Goal: Task Accomplishment & Management: Manage account settings

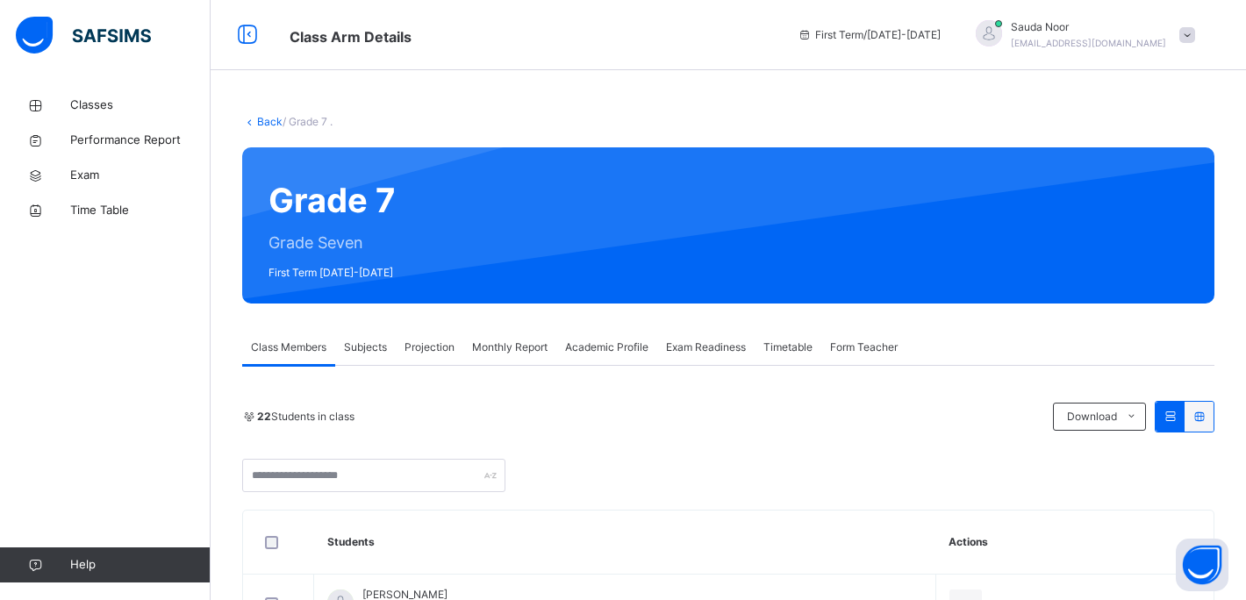
click at [429, 345] on span "Projection" at bounding box center [429, 348] width 50 height 16
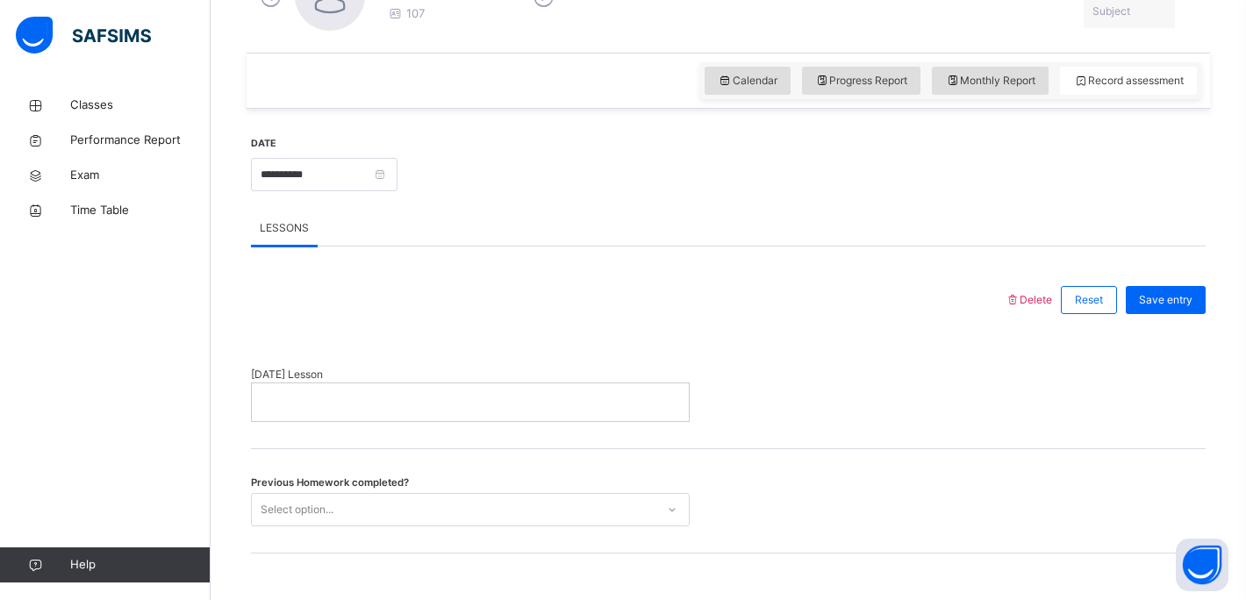
scroll to position [554, 0]
click at [1120, 71] on div "Record assessment" at bounding box center [1128, 82] width 137 height 28
click at [1113, 83] on span "Record assessment" at bounding box center [1128, 83] width 111 height 16
click at [376, 171] on input "**********" at bounding box center [324, 176] width 147 height 33
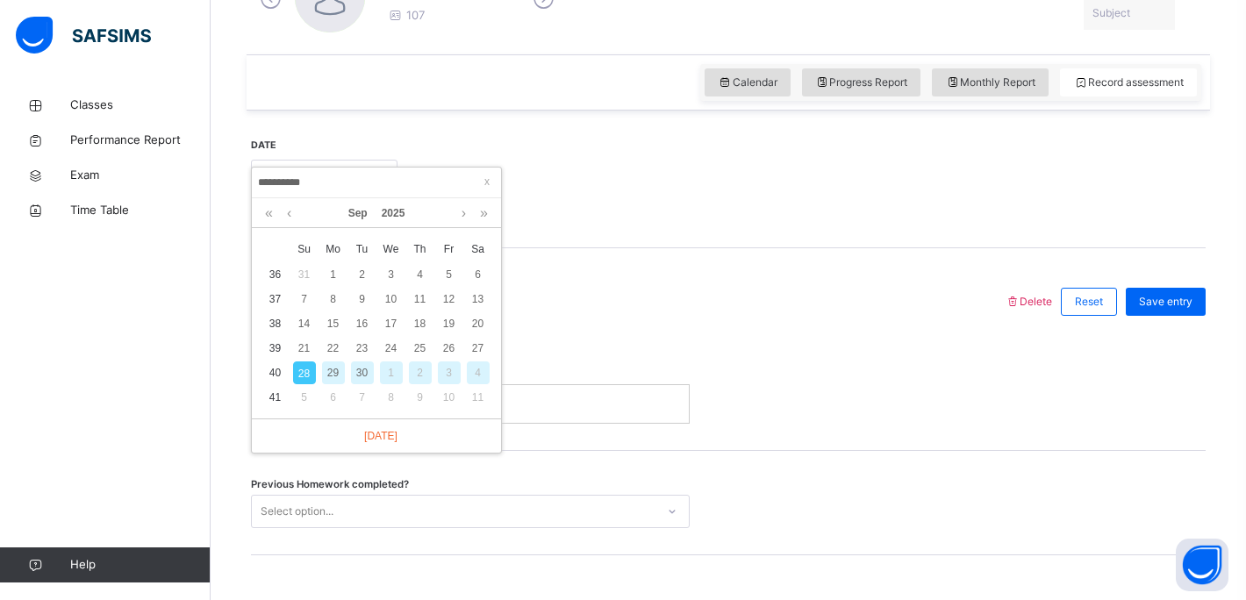
click at [333, 374] on div "29" at bounding box center [333, 372] width 23 height 23
type input "**********"
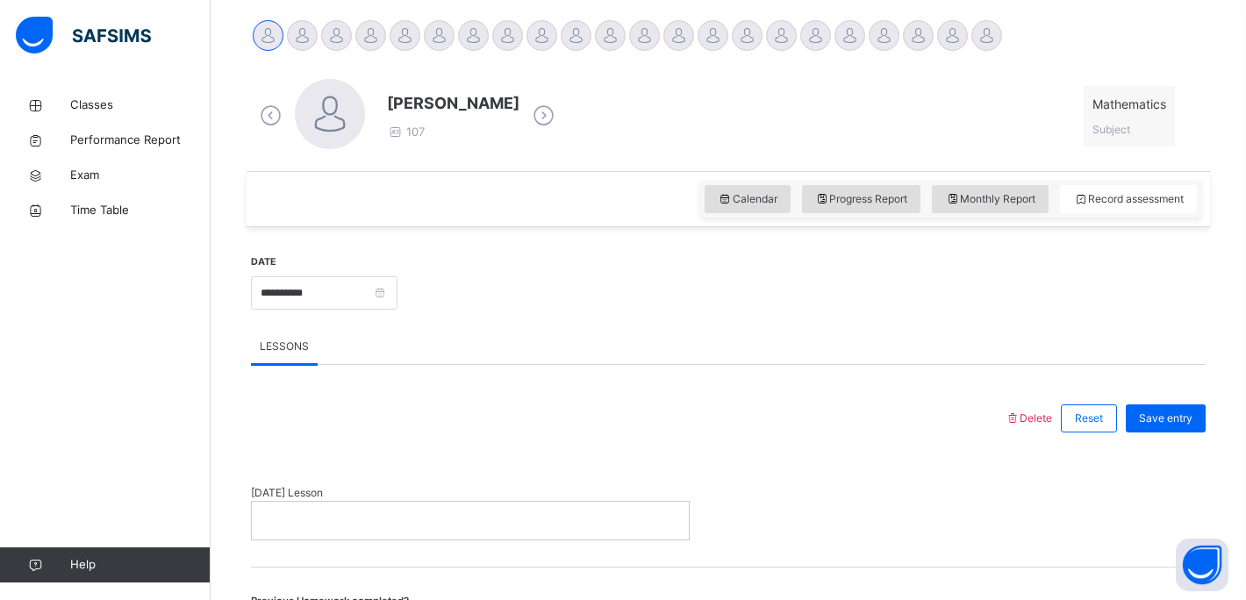
scroll to position [528, 0]
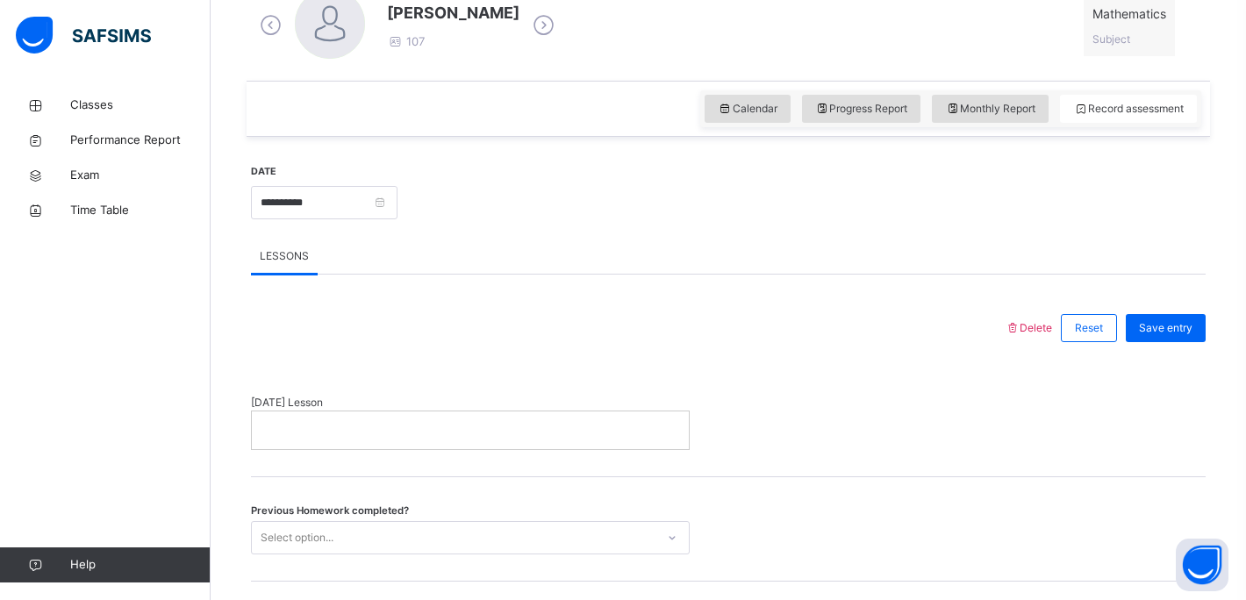
click at [351, 435] on p at bounding box center [470, 430] width 411 height 16
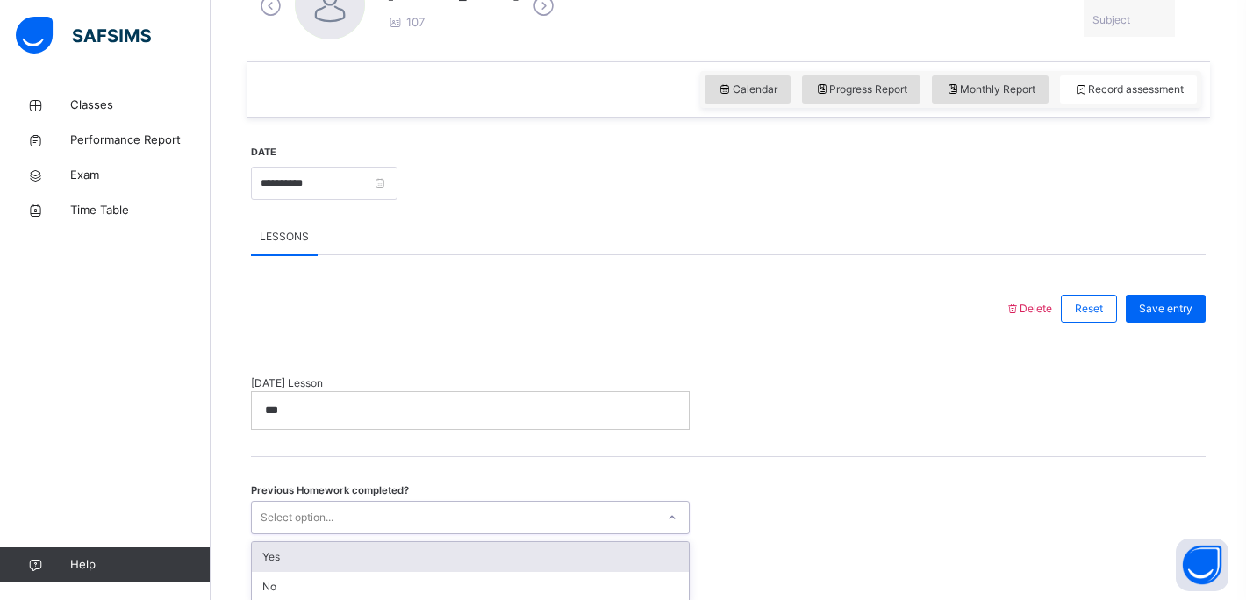
click at [347, 536] on div "Previous Homework completed? option Yes focused, 1 of 2. 2 results available. U…" at bounding box center [728, 509] width 955 height 104
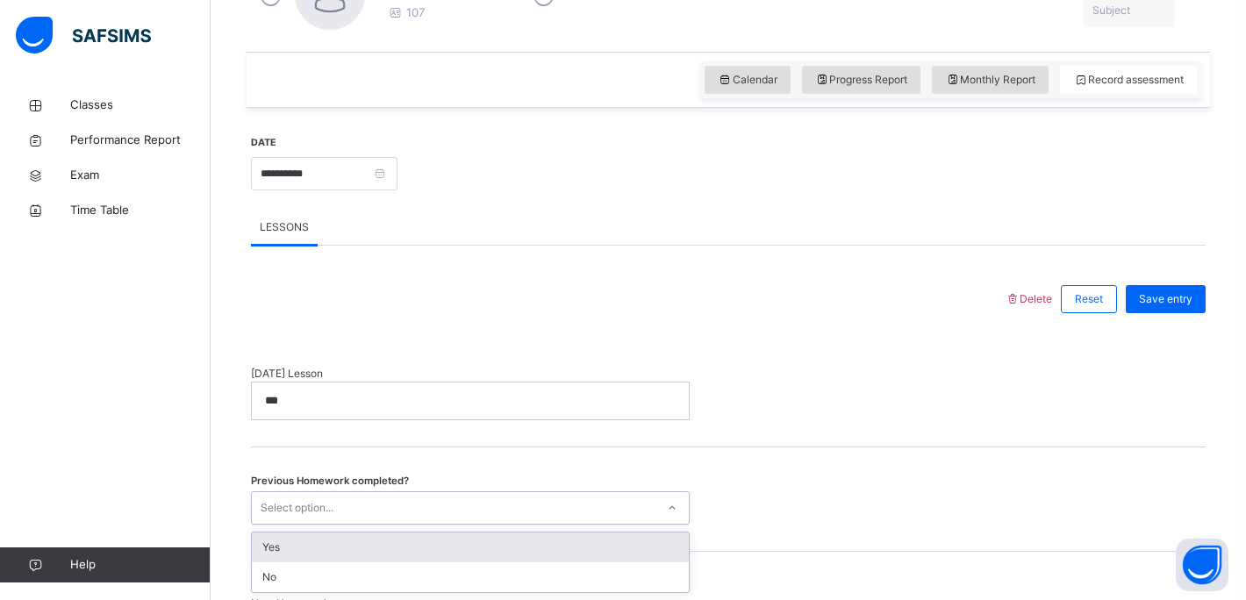
click at [337, 552] on div "Yes" at bounding box center [470, 548] width 437 height 30
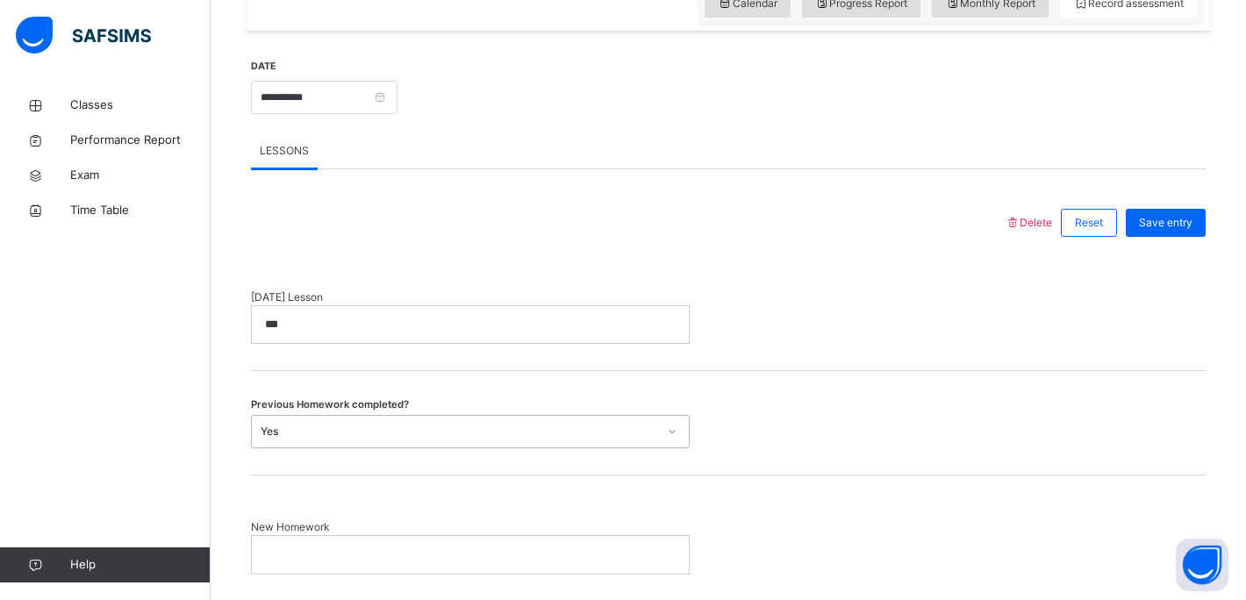
scroll to position [669, 0]
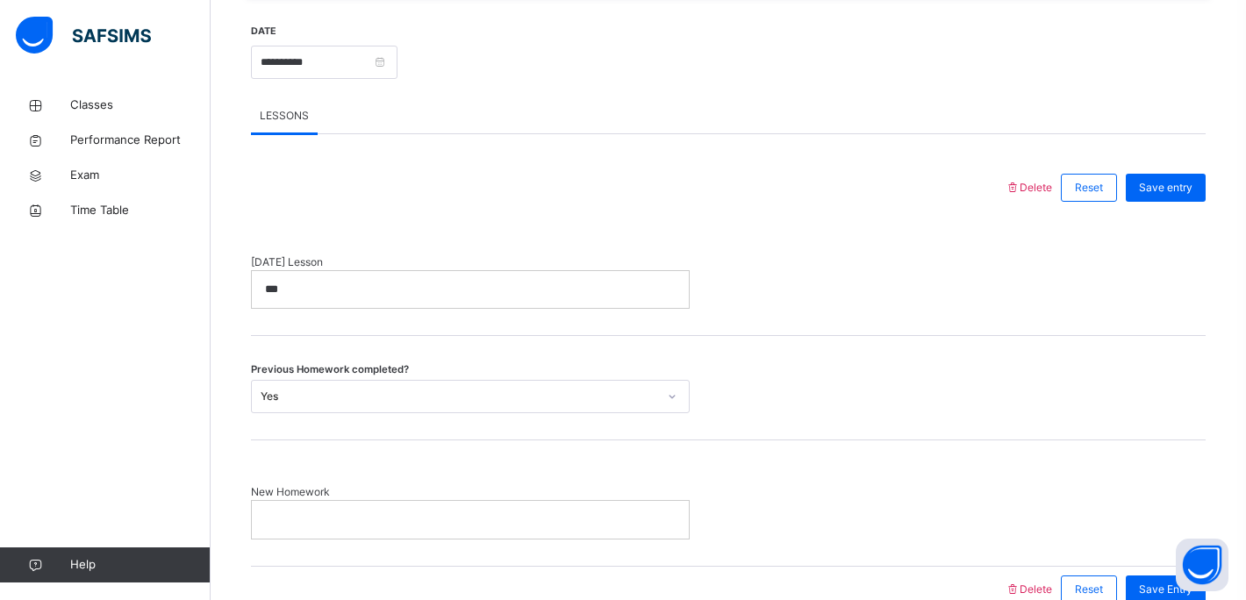
click at [333, 509] on div at bounding box center [470, 519] width 437 height 37
click at [1177, 177] on div "Save entry" at bounding box center [1166, 188] width 80 height 28
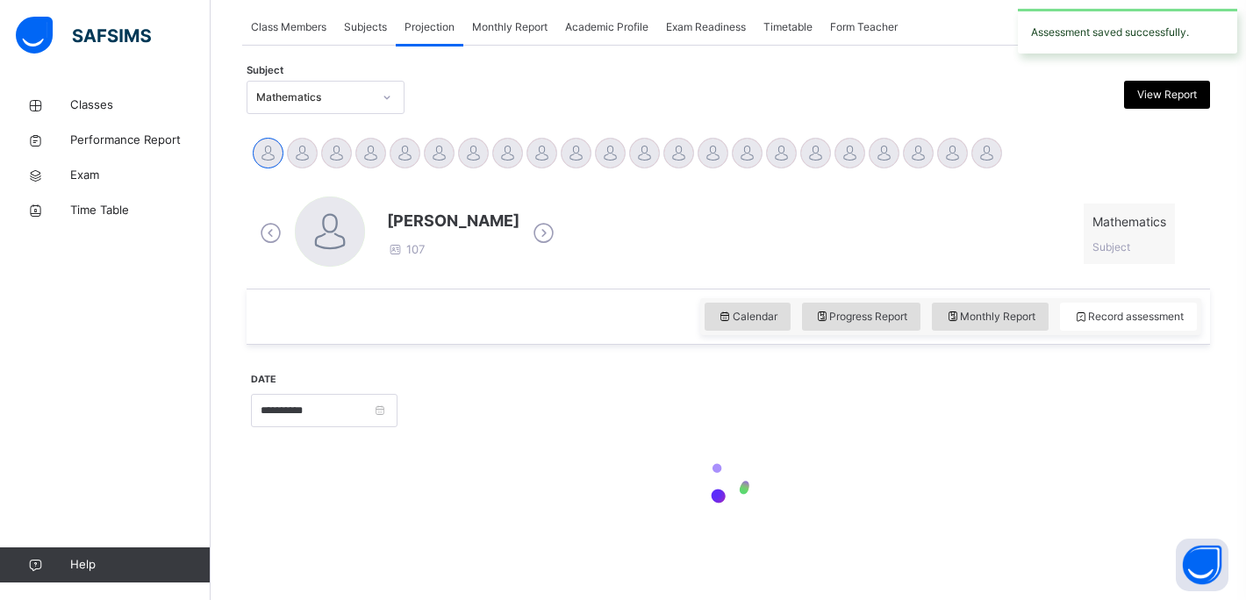
scroll to position [320, 0]
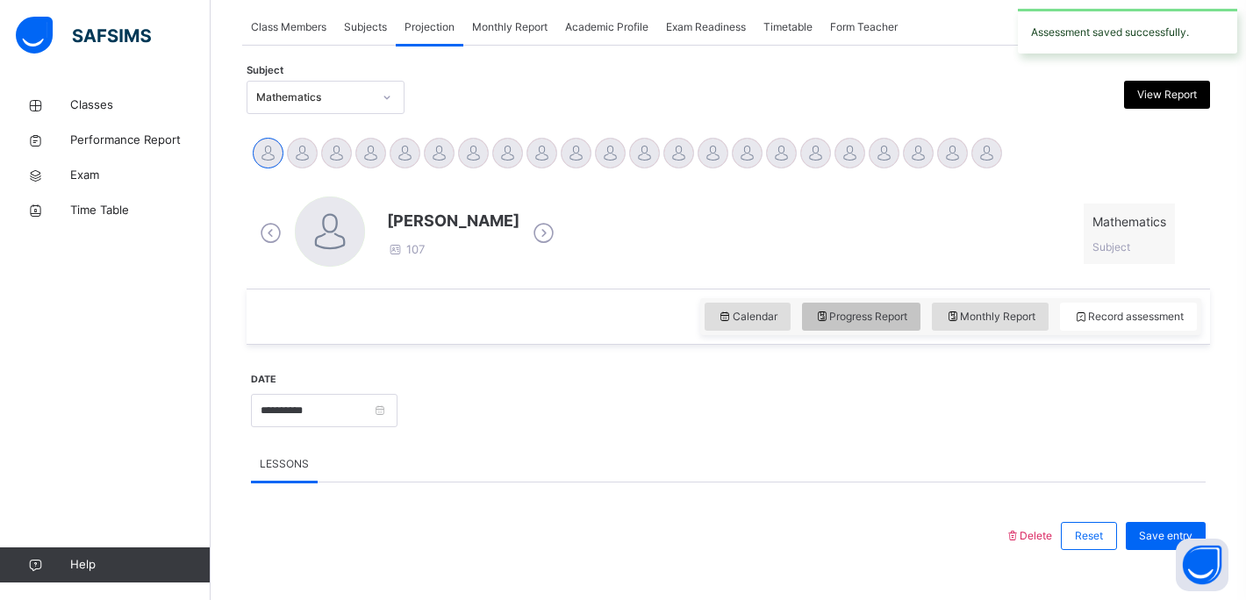
click at [885, 311] on span "Progress Report" at bounding box center [861, 317] width 93 height 16
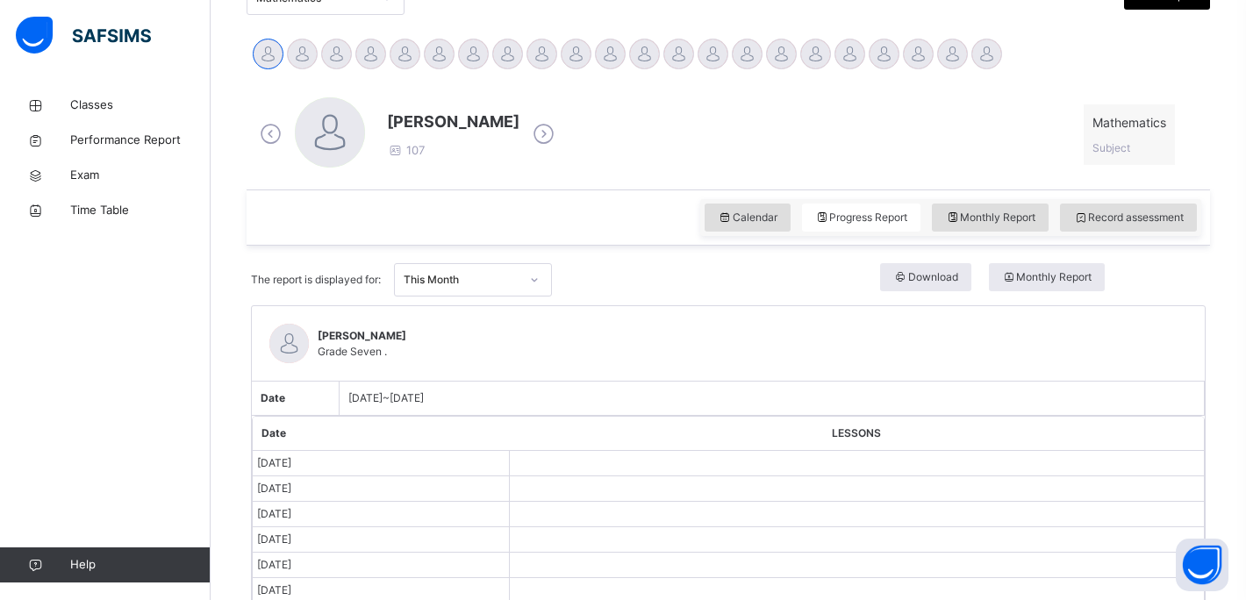
scroll to position [379, 0]
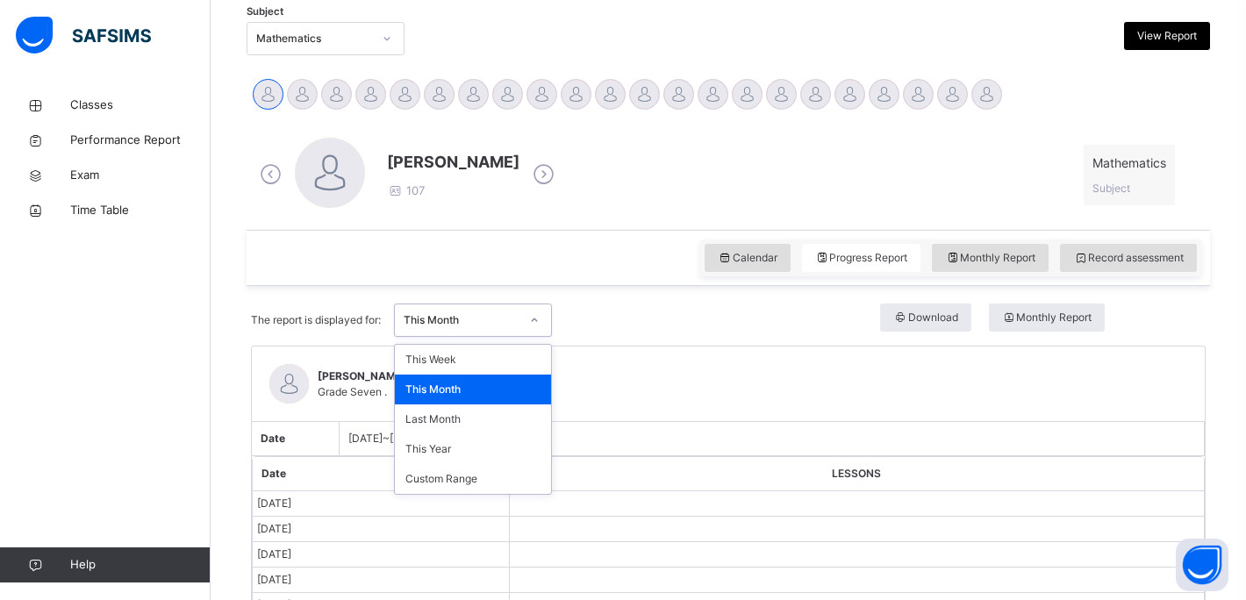
click at [540, 315] on icon at bounding box center [534, 320] width 11 height 18
click at [719, 361] on div "Adeena Kabir Grade Seven ." at bounding box center [728, 384] width 953 height 75
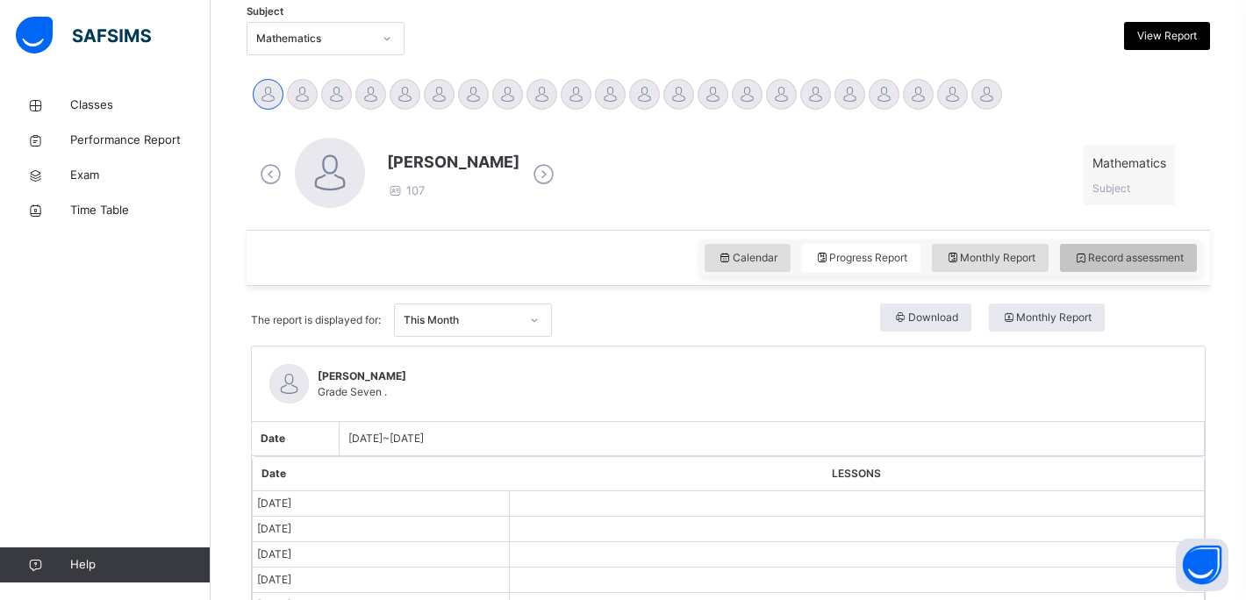
click at [1120, 261] on span "Record assessment" at bounding box center [1128, 258] width 111 height 16
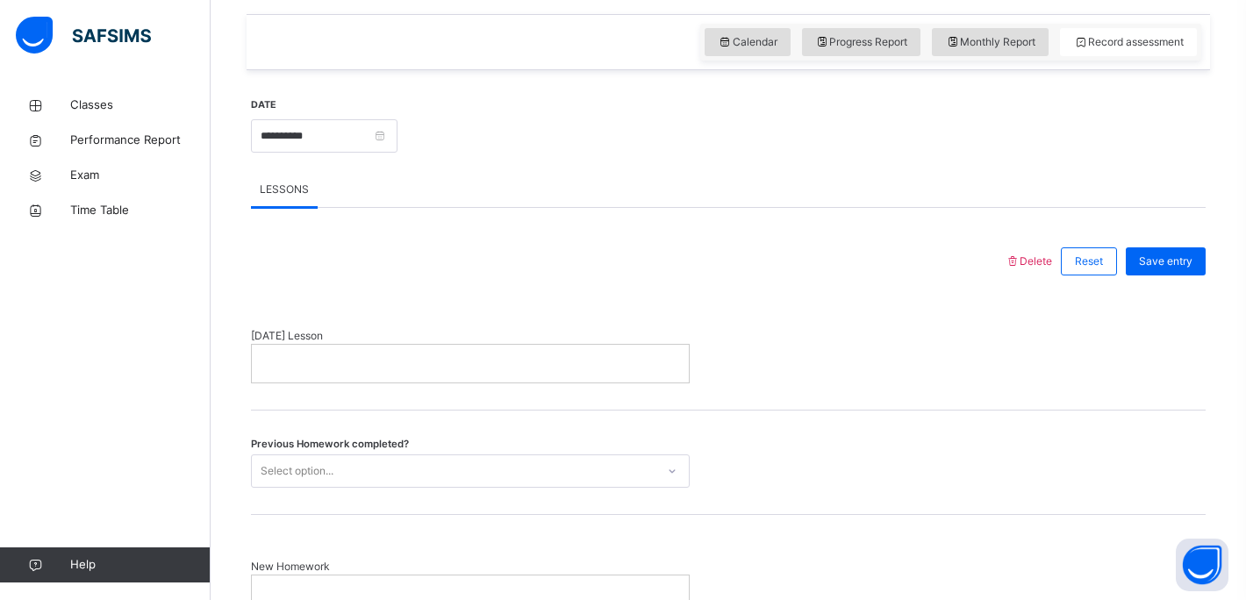
scroll to position [384, 0]
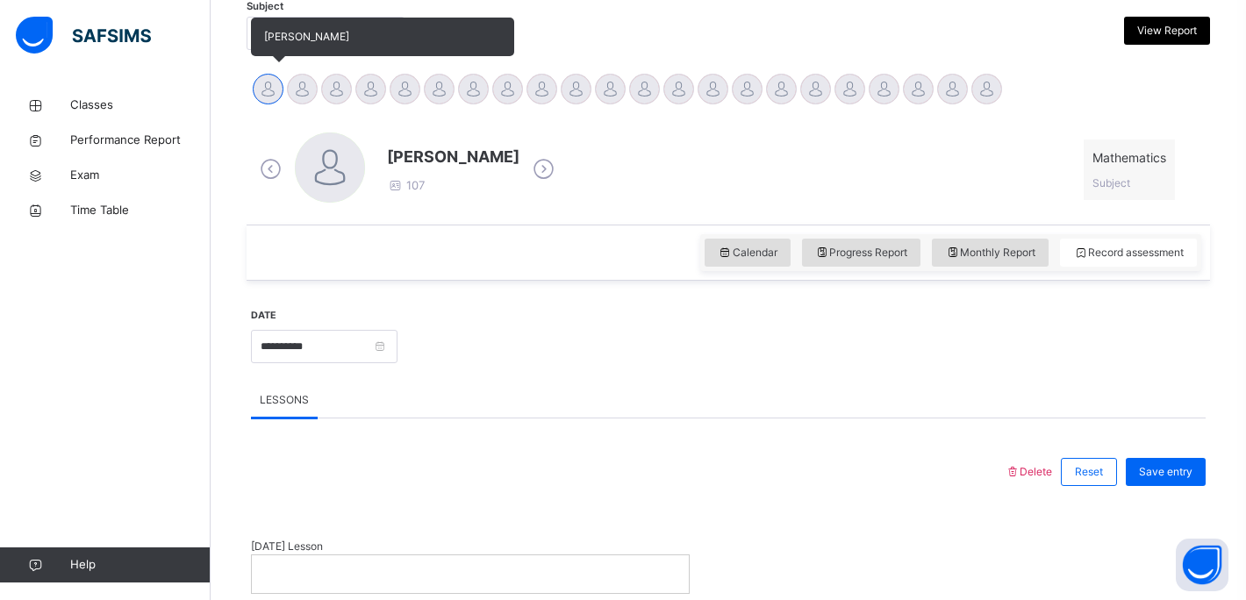
click at [274, 91] on div at bounding box center [268, 89] width 31 height 31
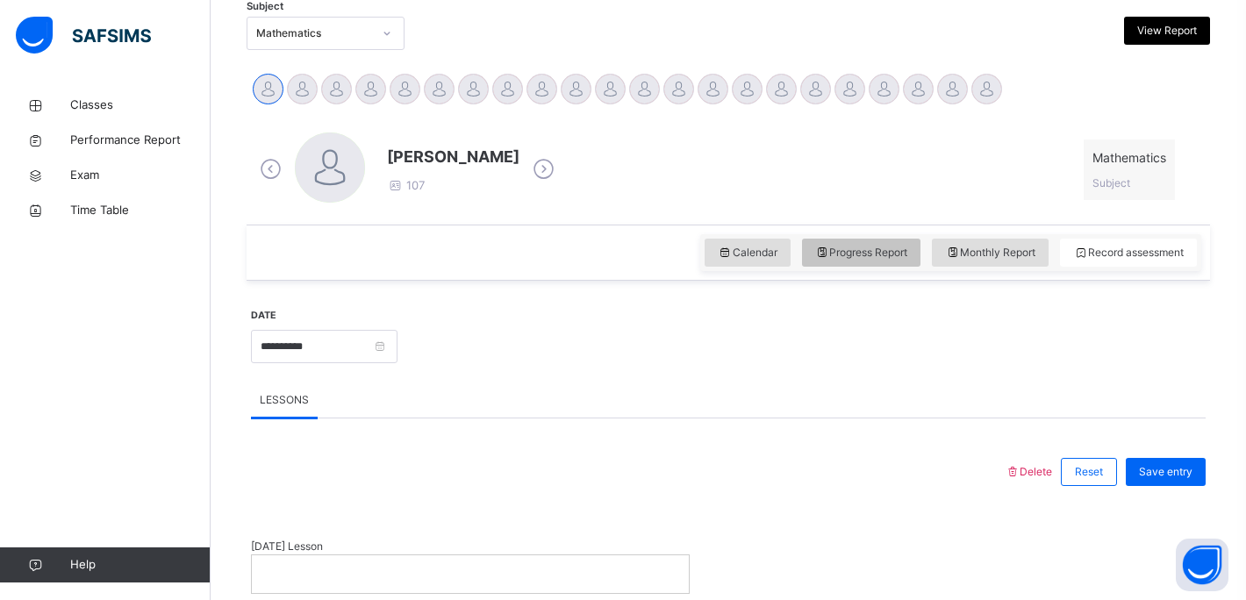
click at [833, 261] on div "Progress Report" at bounding box center [861, 253] width 119 height 28
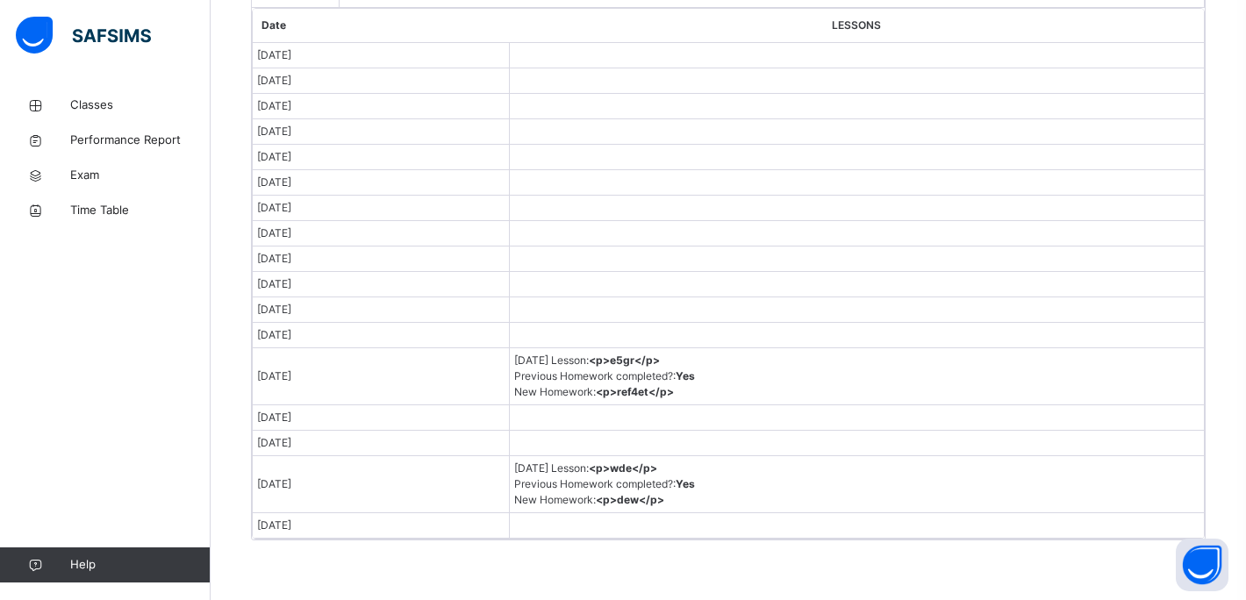
click at [625, 371] on span "Previous Homework completed? : Yes" at bounding box center [604, 375] width 181 height 13
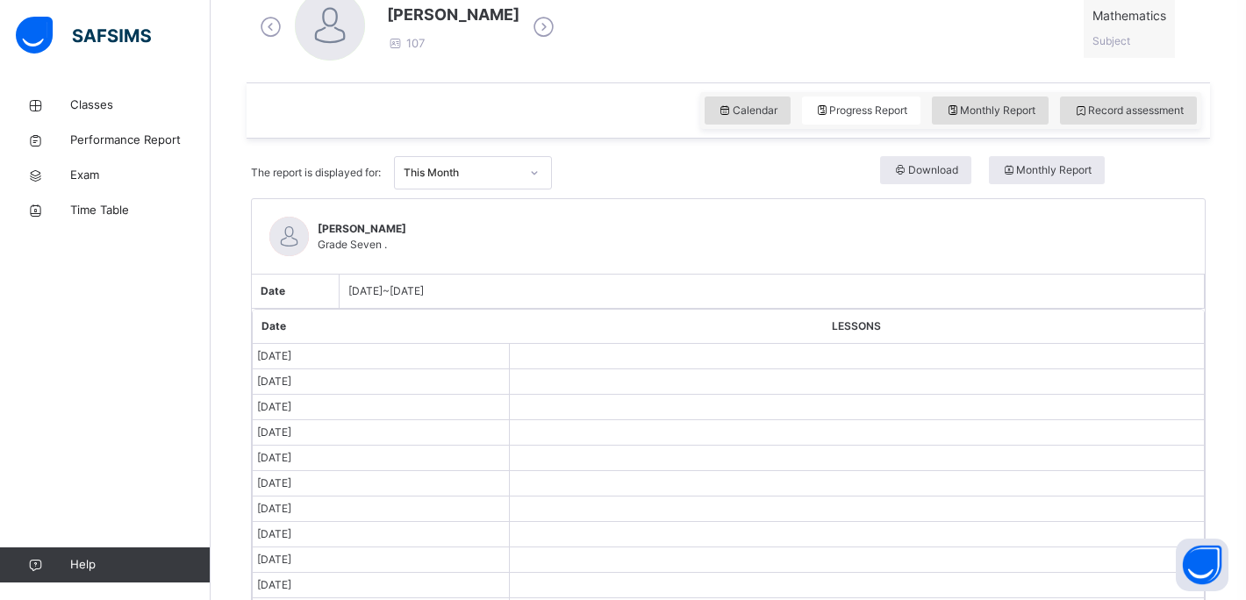
scroll to position [520, 0]
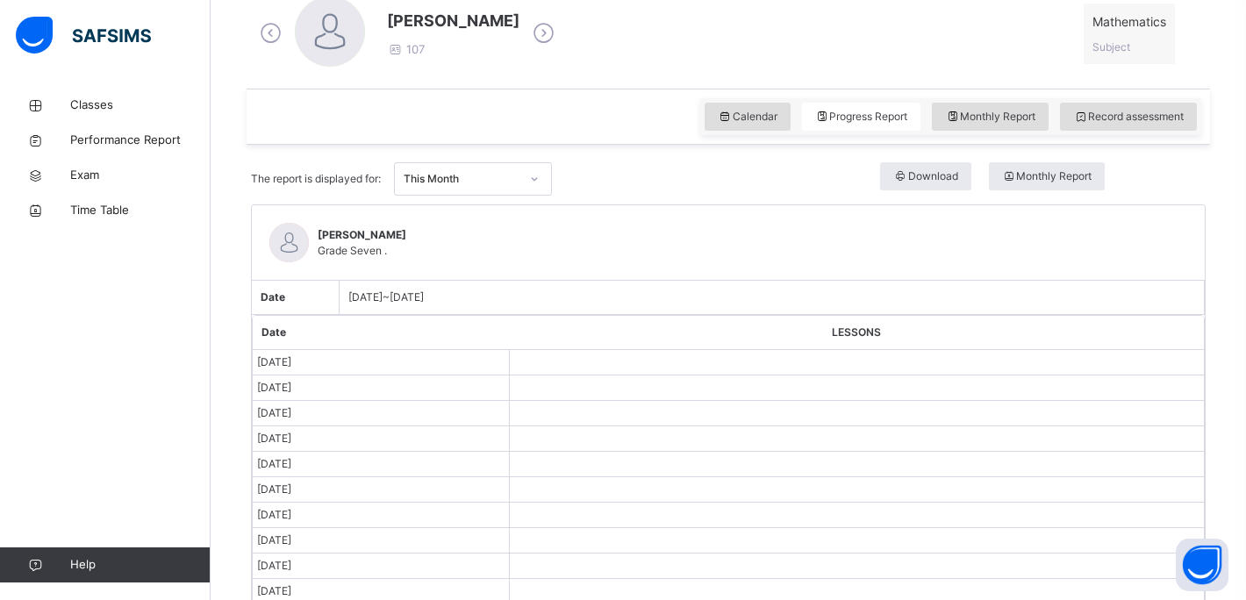
click at [1112, 133] on div "Calendar Progress Report Monthly Report Record assessment" at bounding box center [950, 116] width 501 height 37
click at [1112, 121] on span "Record assessment" at bounding box center [1128, 117] width 111 height 16
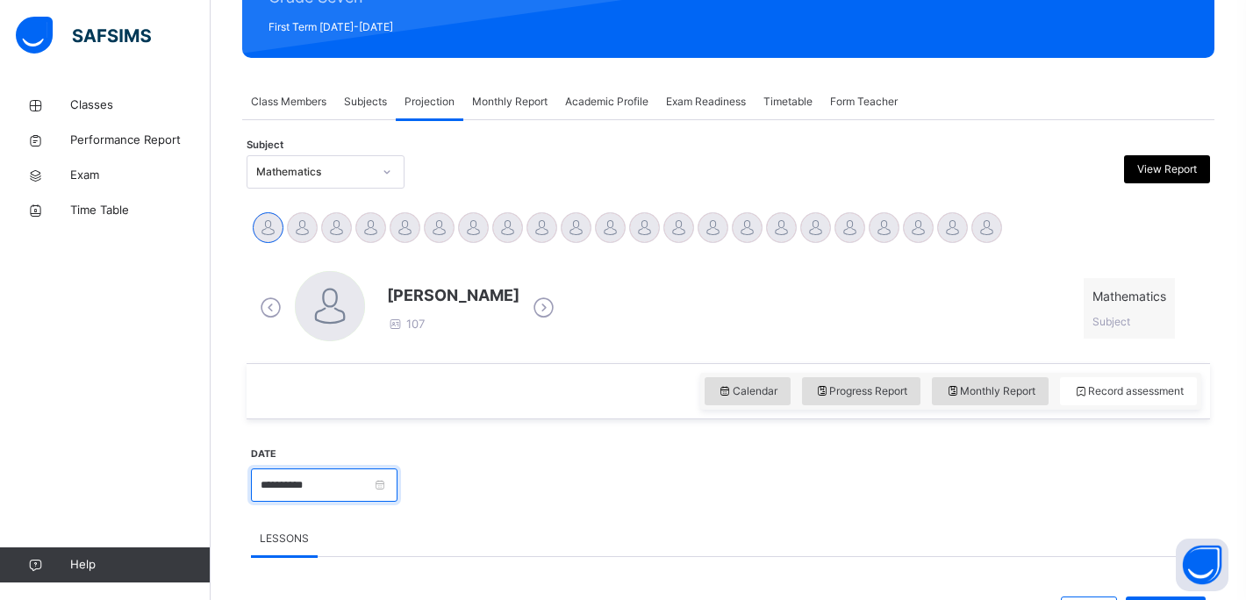
click at [316, 476] on input "**********" at bounding box center [324, 485] width 147 height 33
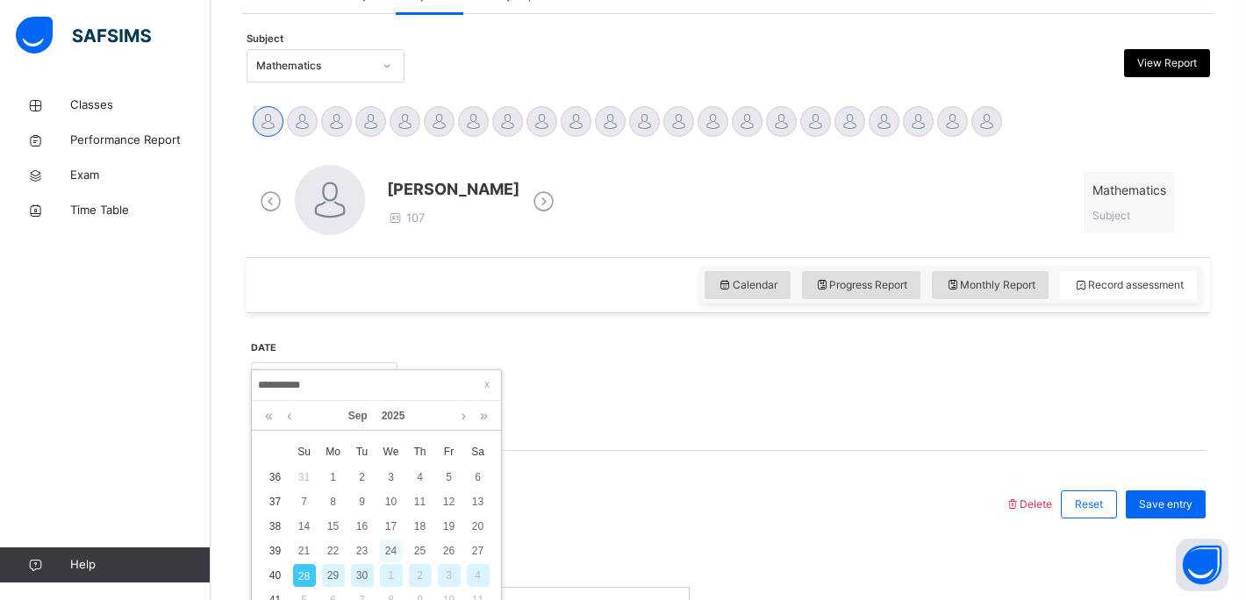
click at [392, 547] on div "24" at bounding box center [391, 551] width 23 height 23
type input "**********"
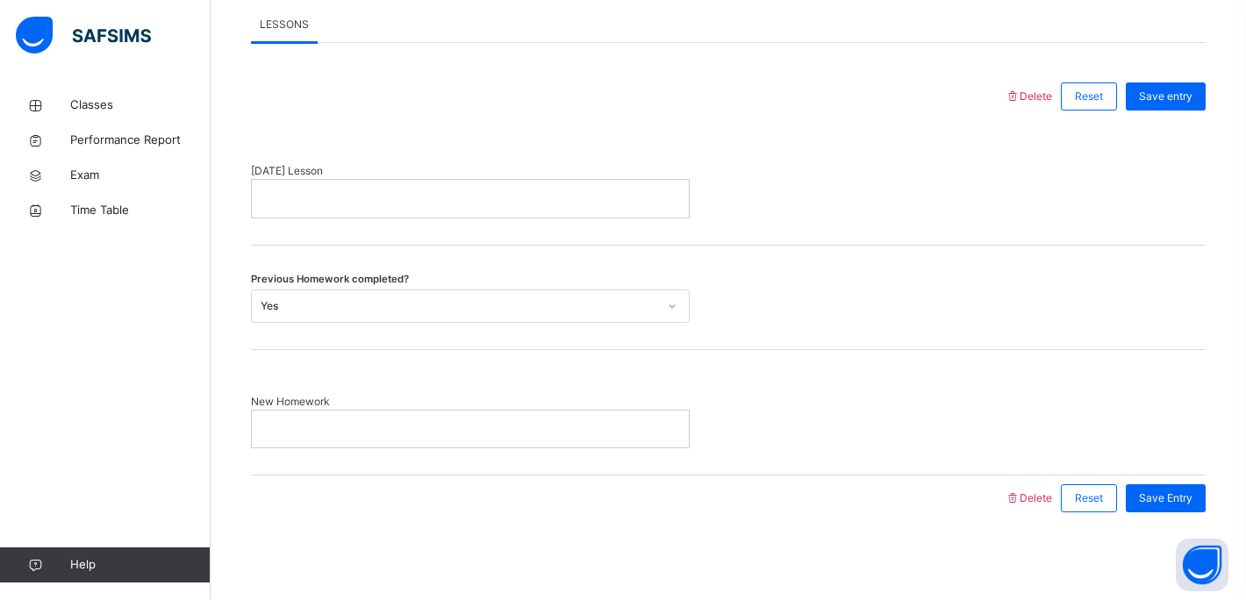
scroll to position [759, 0]
click at [1034, 95] on span "Delete" at bounding box center [1028, 96] width 47 height 13
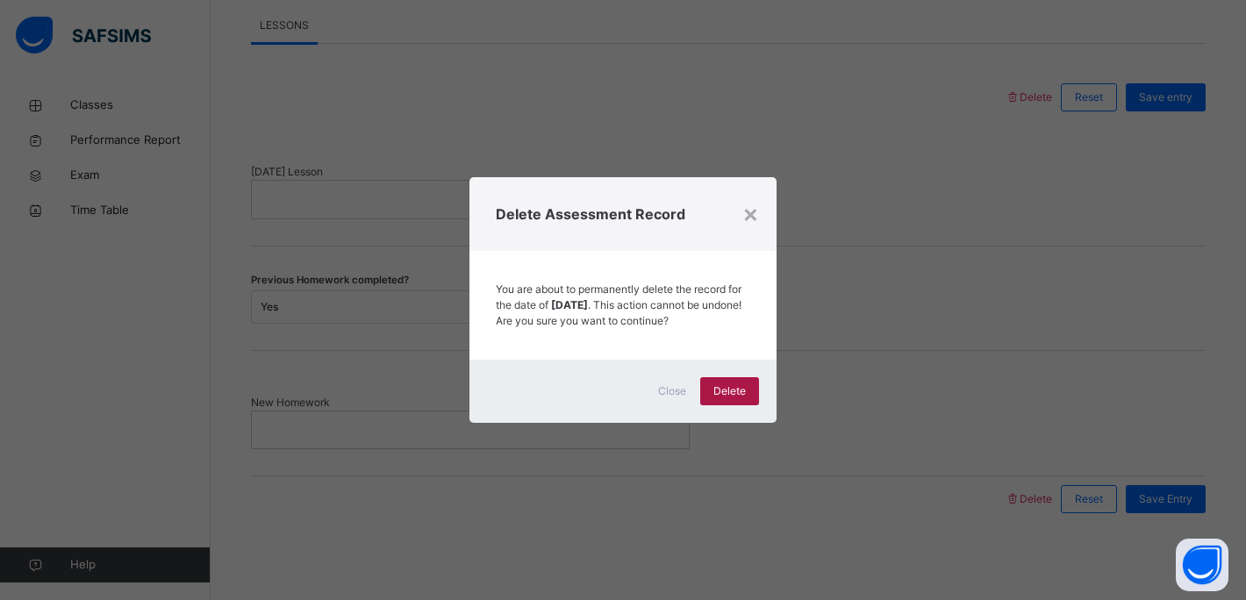
click at [728, 397] on span "Delete" at bounding box center [729, 391] width 32 height 16
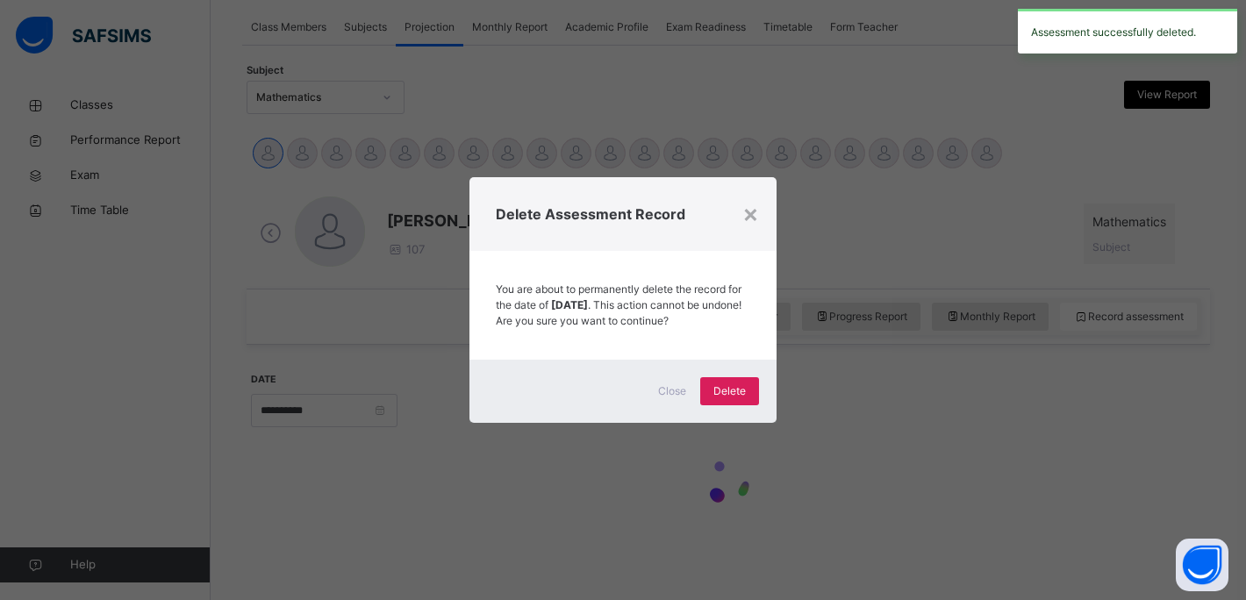
scroll to position [320, 0]
click at [935, 449] on div "× Delete Assessment Record You are about to permanently delete the record for t…" at bounding box center [623, 300] width 1246 height 600
click at [718, 398] on span "Delete" at bounding box center [729, 391] width 32 height 16
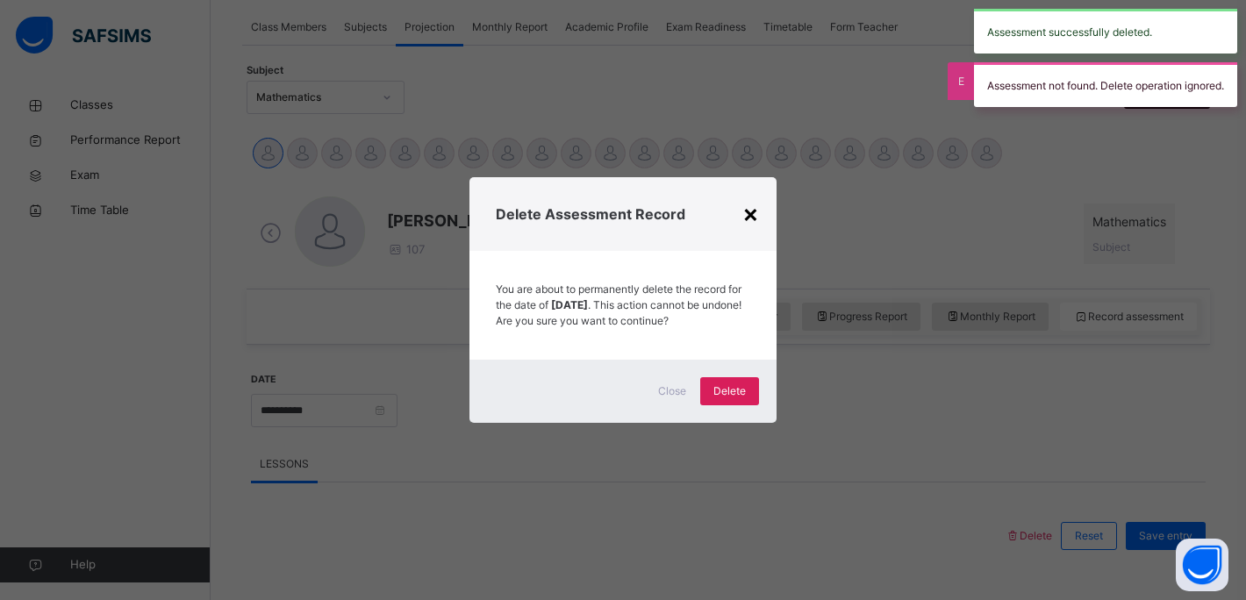
click at [749, 197] on div "×" at bounding box center [750, 213] width 17 height 37
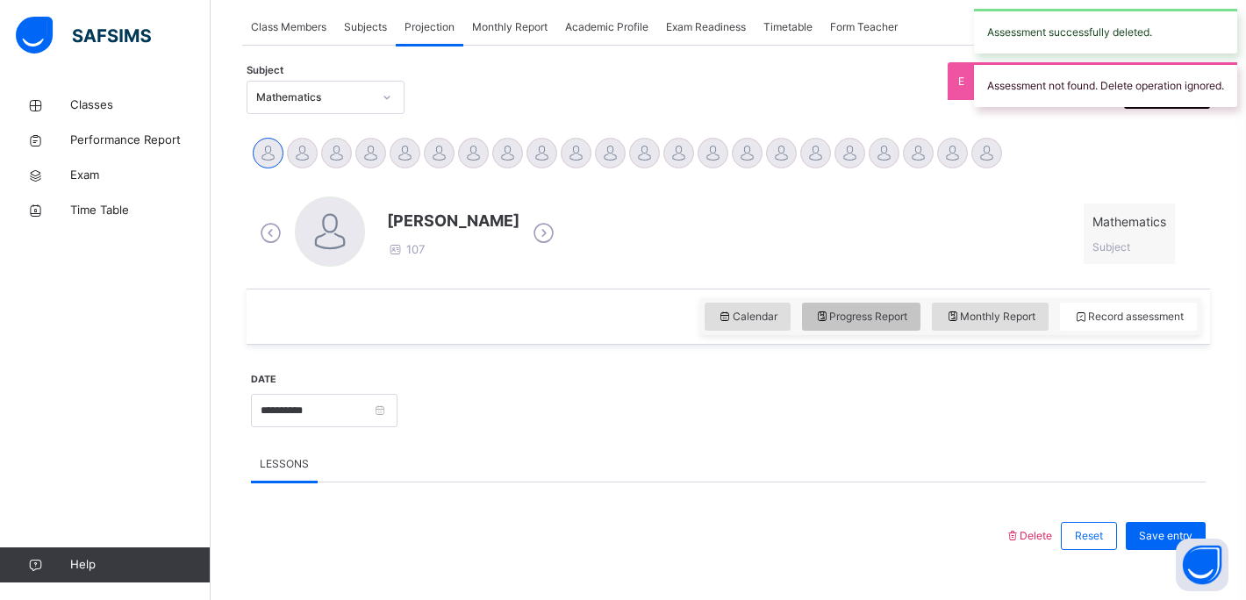
click at [874, 319] on span "Progress Report" at bounding box center [861, 317] width 93 height 16
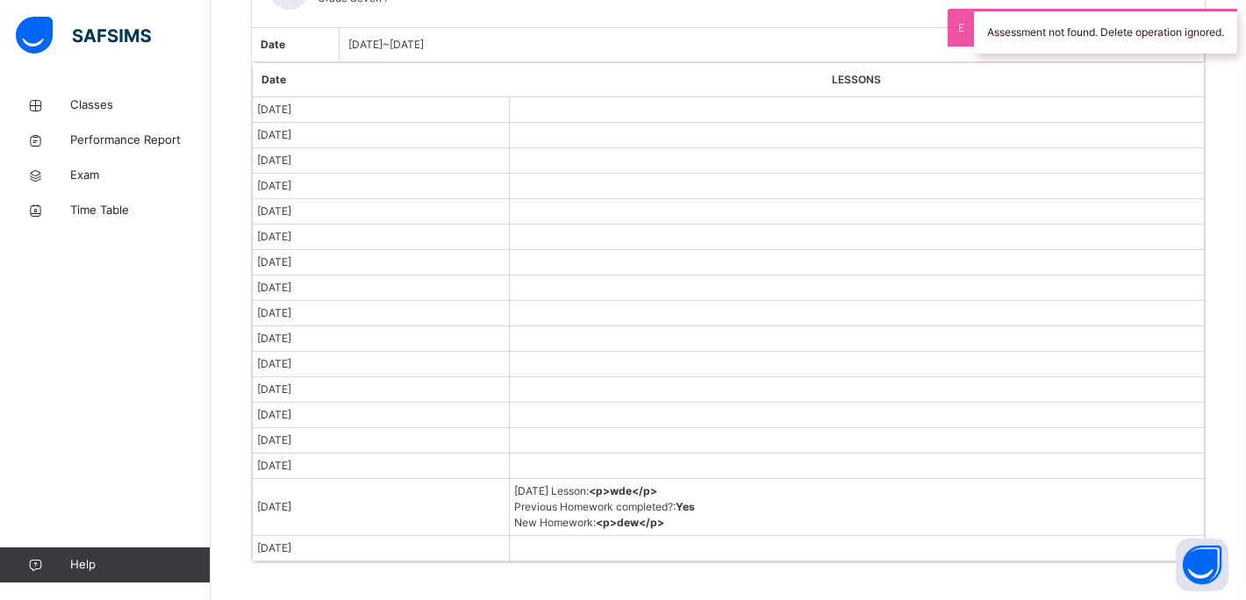
scroll to position [544, 0]
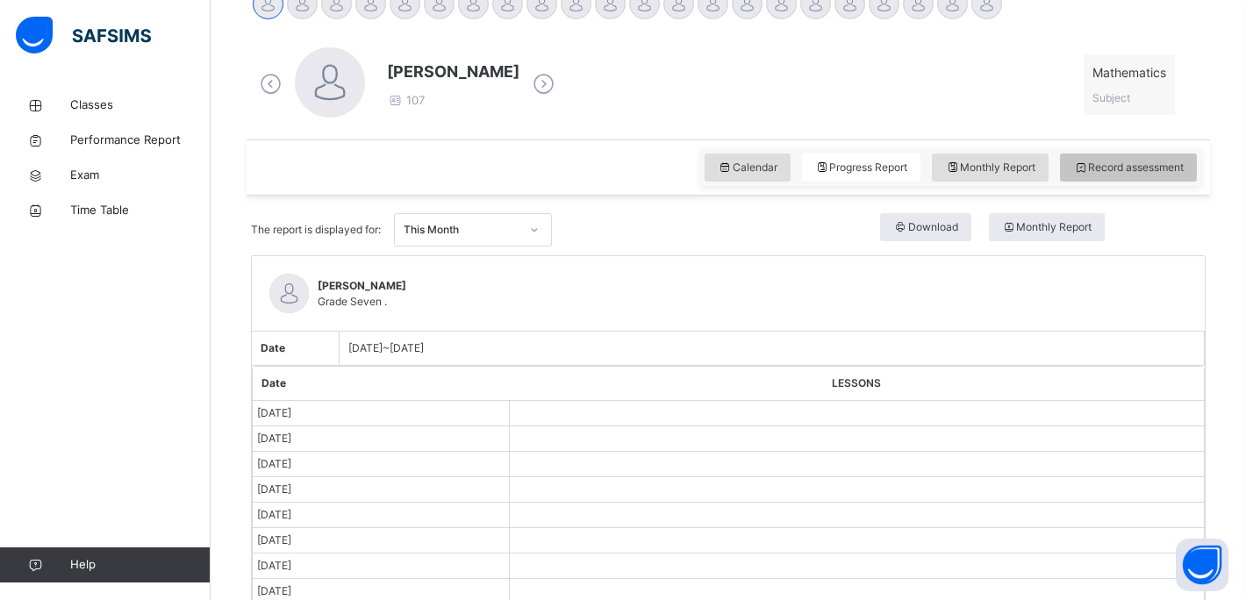
click at [1079, 178] on div "Record assessment" at bounding box center [1128, 168] width 137 height 28
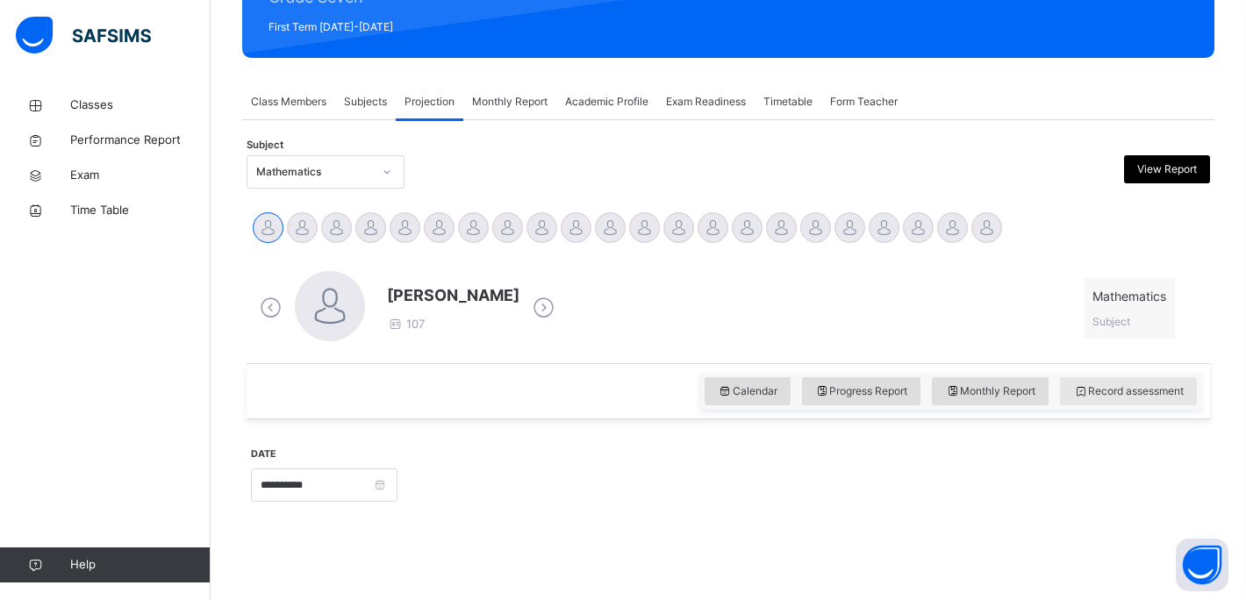
scroll to position [246, 0]
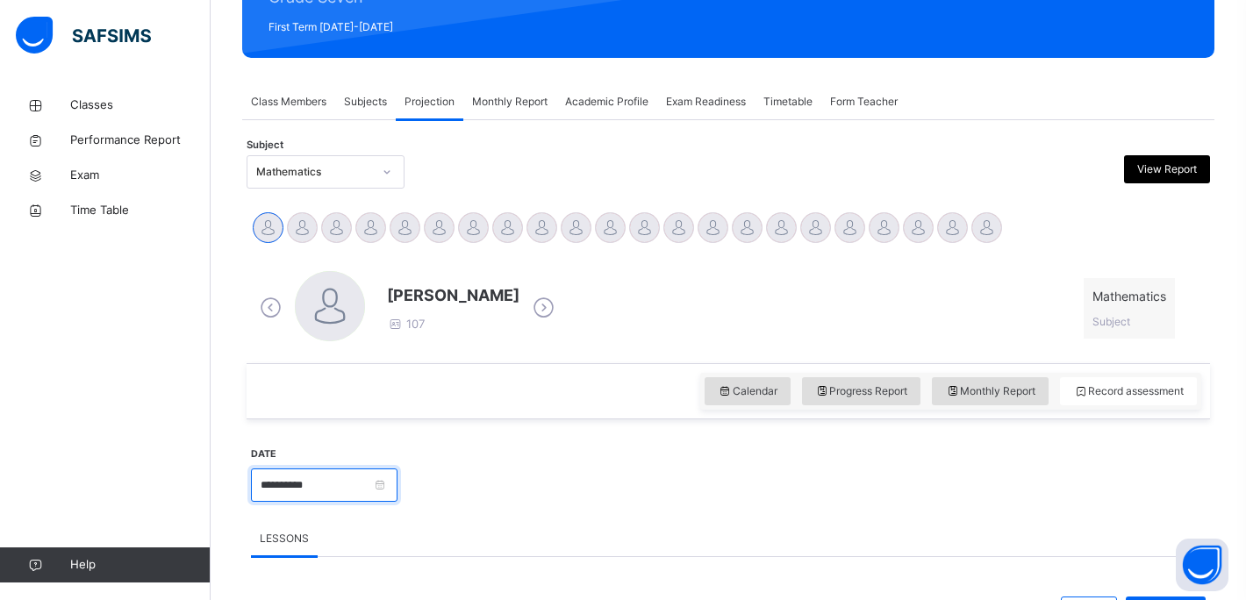
click at [354, 476] on input "**********" at bounding box center [324, 485] width 147 height 33
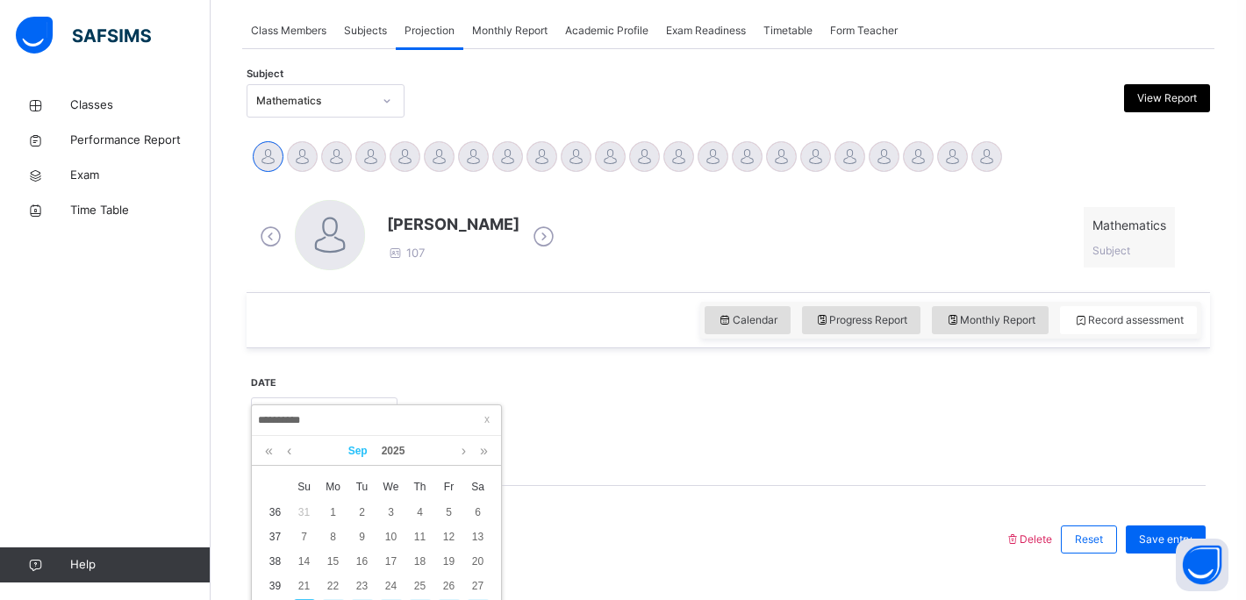
scroll to position [431, 0]
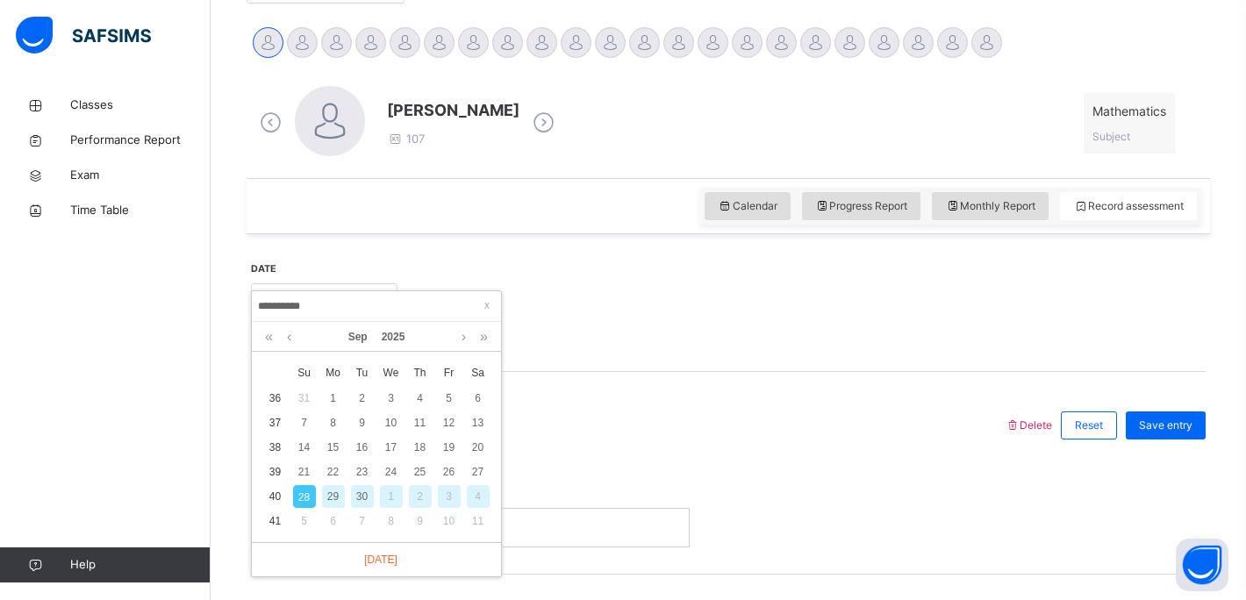
click at [330, 495] on div "29" at bounding box center [333, 496] width 23 height 23
type input "**********"
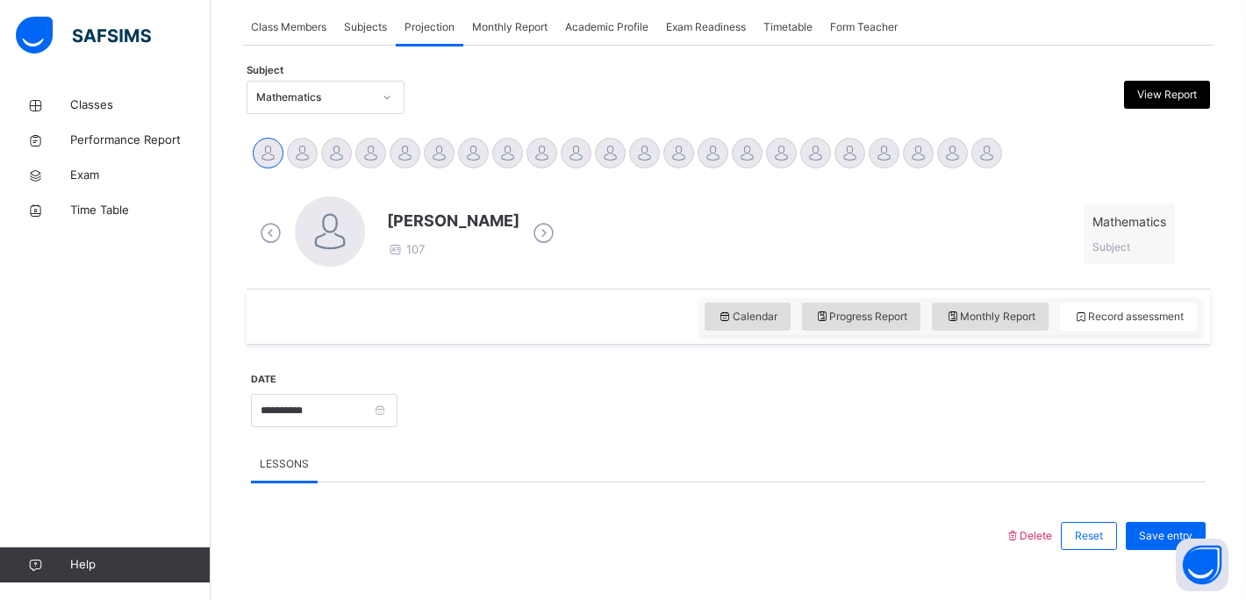
scroll to position [540, 0]
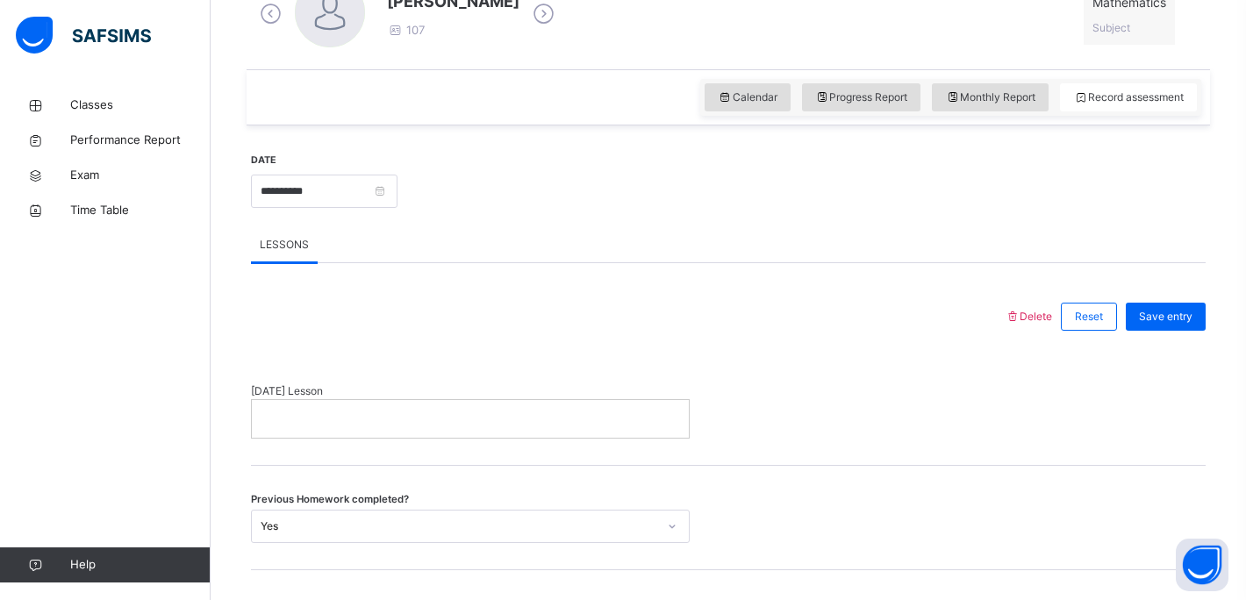
click at [1029, 310] on span "Delete" at bounding box center [1028, 316] width 47 height 13
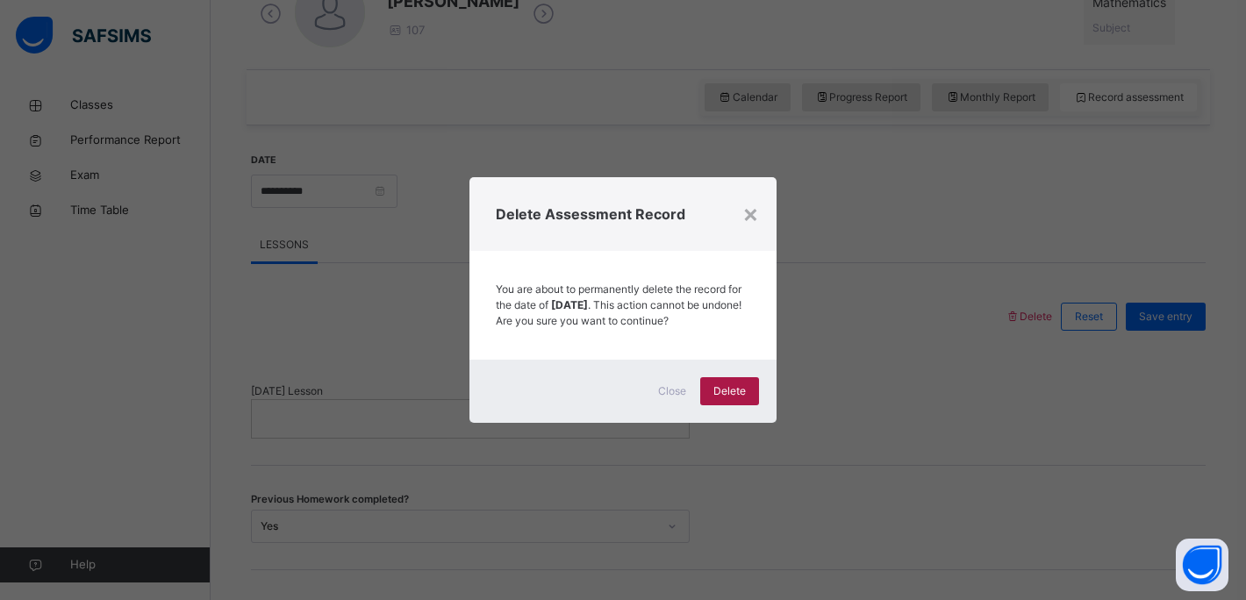
click at [732, 390] on div "Delete" at bounding box center [729, 391] width 59 height 28
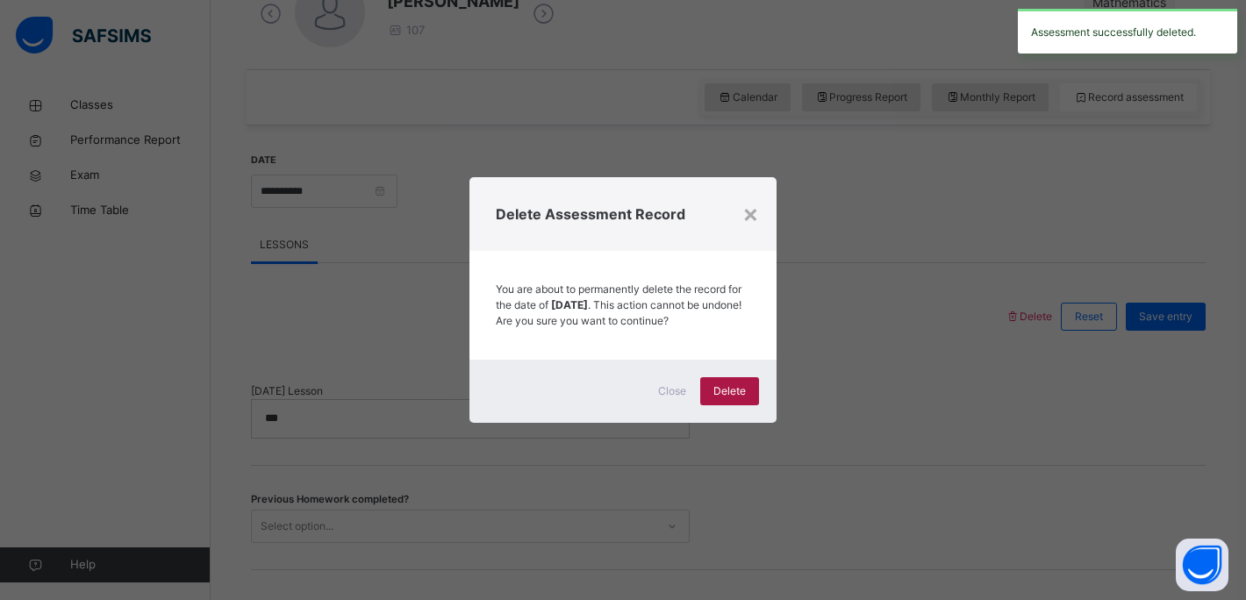
scroll to position [320, 0]
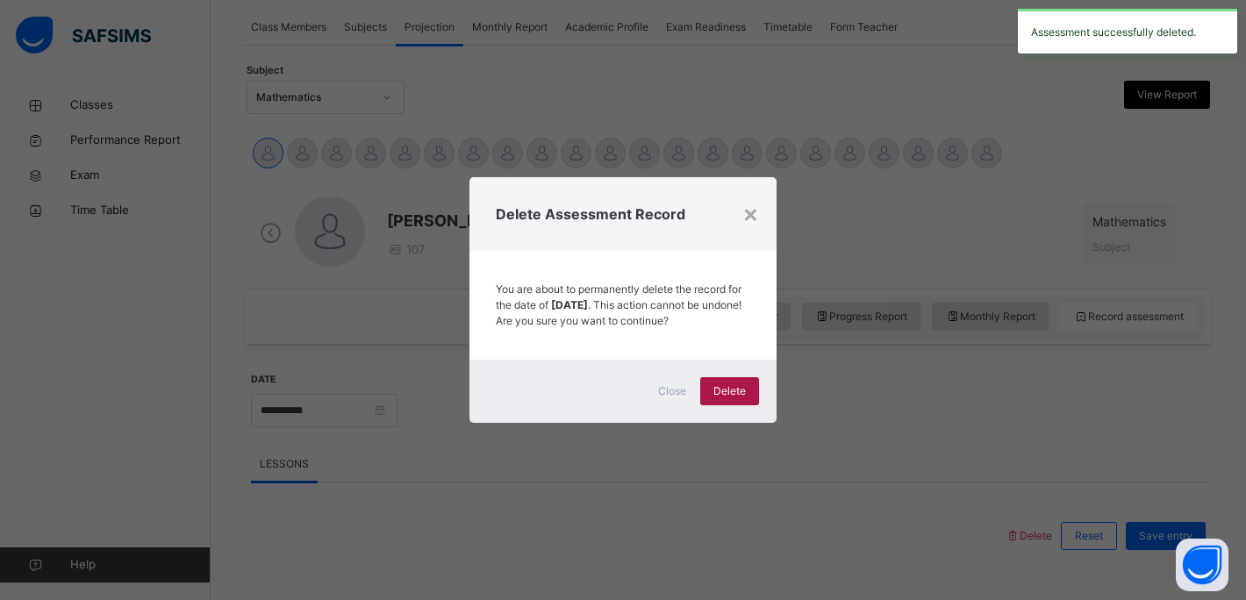
click at [717, 393] on span "Delete" at bounding box center [729, 391] width 32 height 16
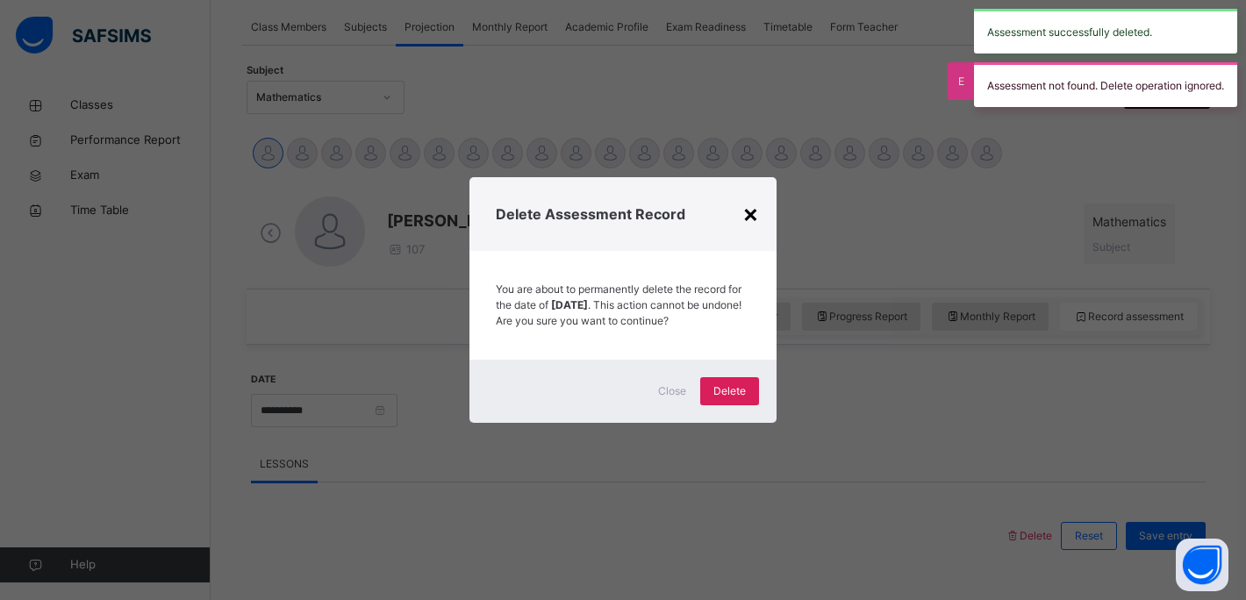
click at [748, 207] on div "×" at bounding box center [750, 213] width 17 height 37
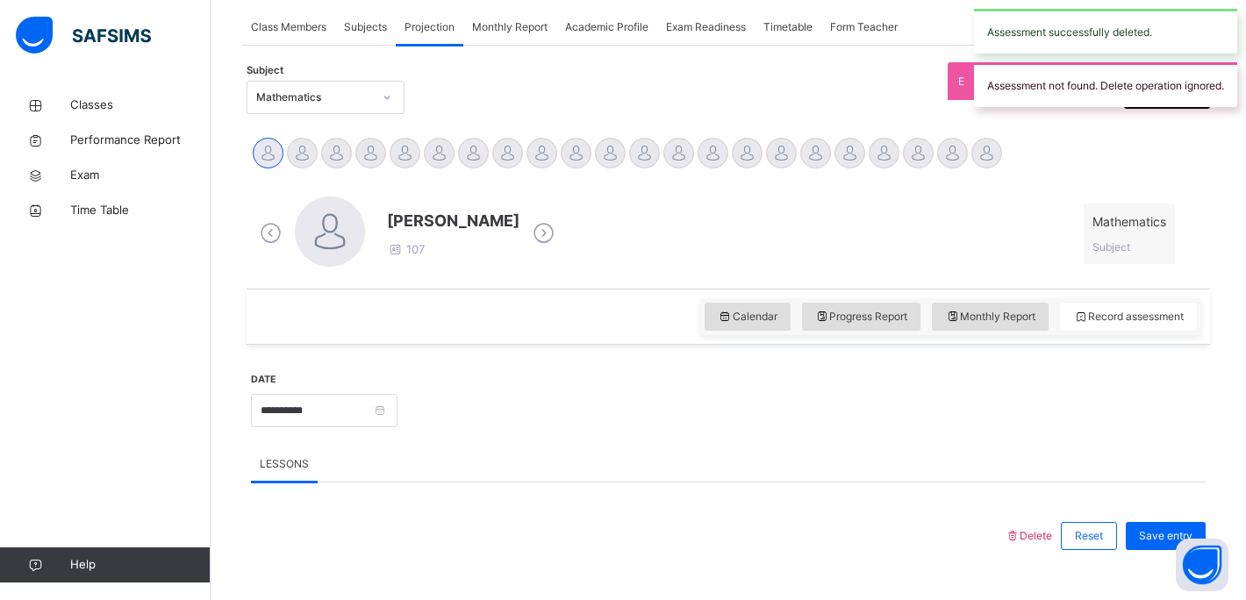
scroll to position [759, 0]
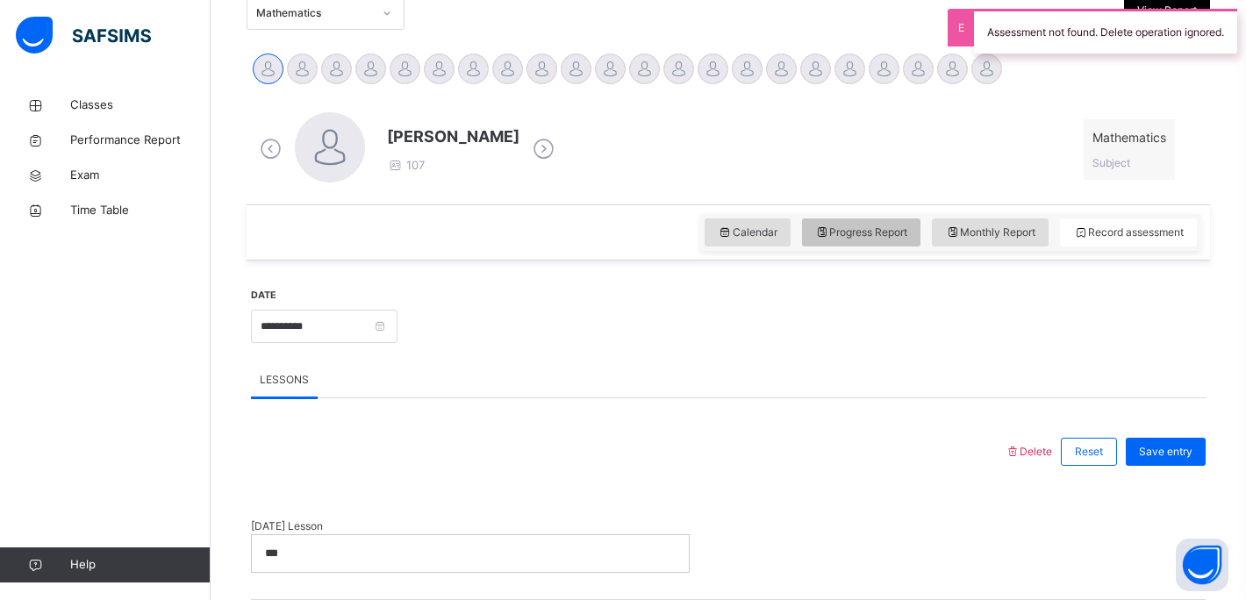
click at [851, 243] on div "Progress Report" at bounding box center [861, 232] width 119 height 28
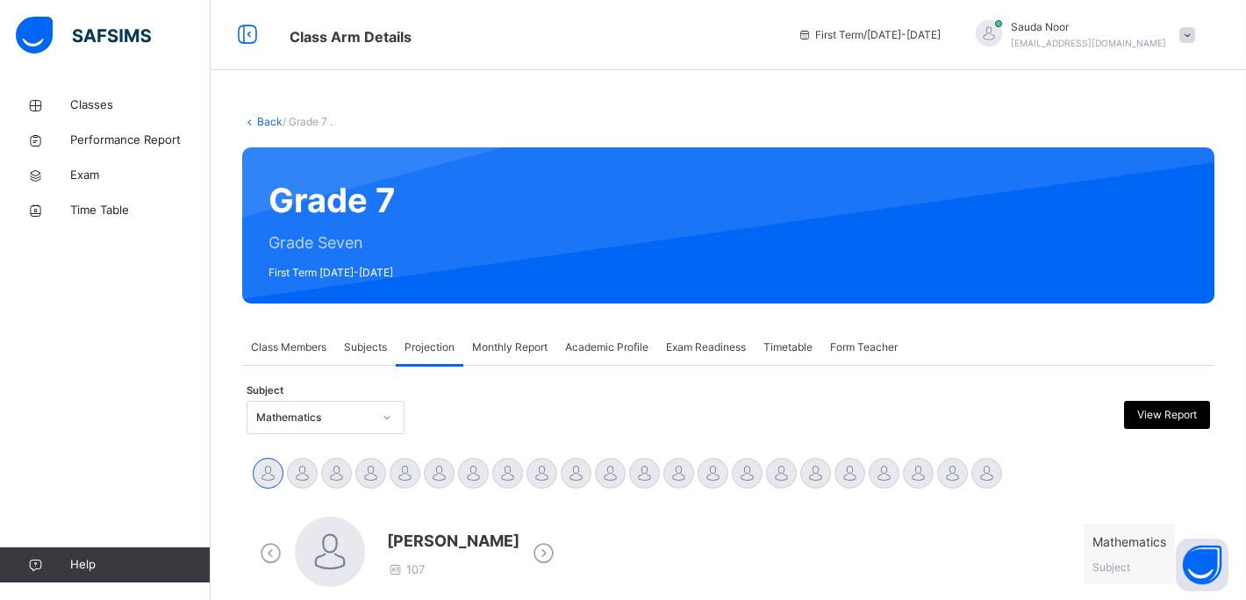
scroll to position [0, 0]
click at [253, 129] on div "Back / Grade 7 ." at bounding box center [728, 122] width 972 height 16
click at [257, 125] on link "Back" at bounding box center [269, 121] width 25 height 13
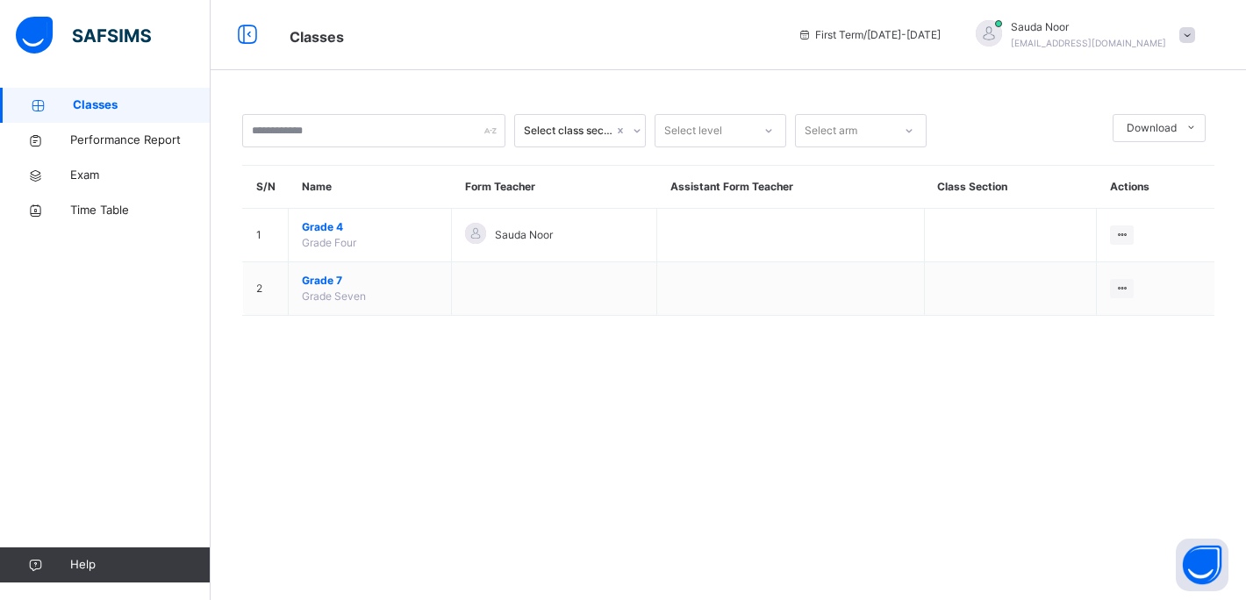
click at [1181, 39] on span at bounding box center [1187, 35] width 16 height 16
click at [1130, 192] on span "Logout" at bounding box center [1138, 186] width 116 height 24
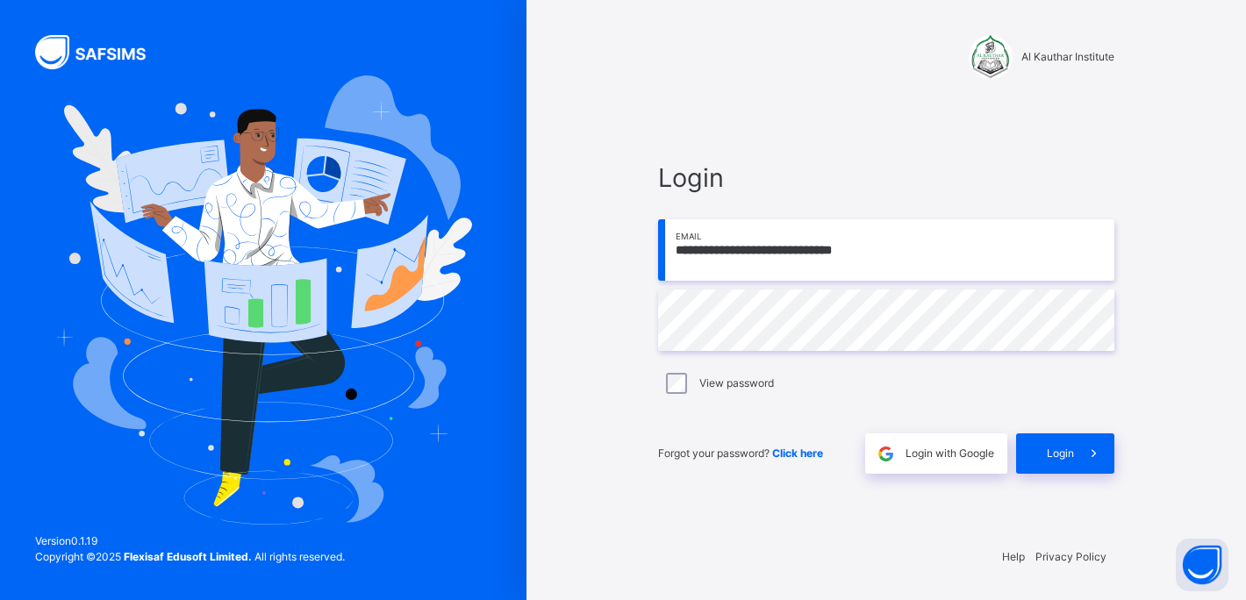
click at [896, 429] on div "Forgot your password? Click here Login with Google Login" at bounding box center [886, 445] width 456 height 58
click at [895, 441] on span at bounding box center [885, 453] width 40 height 40
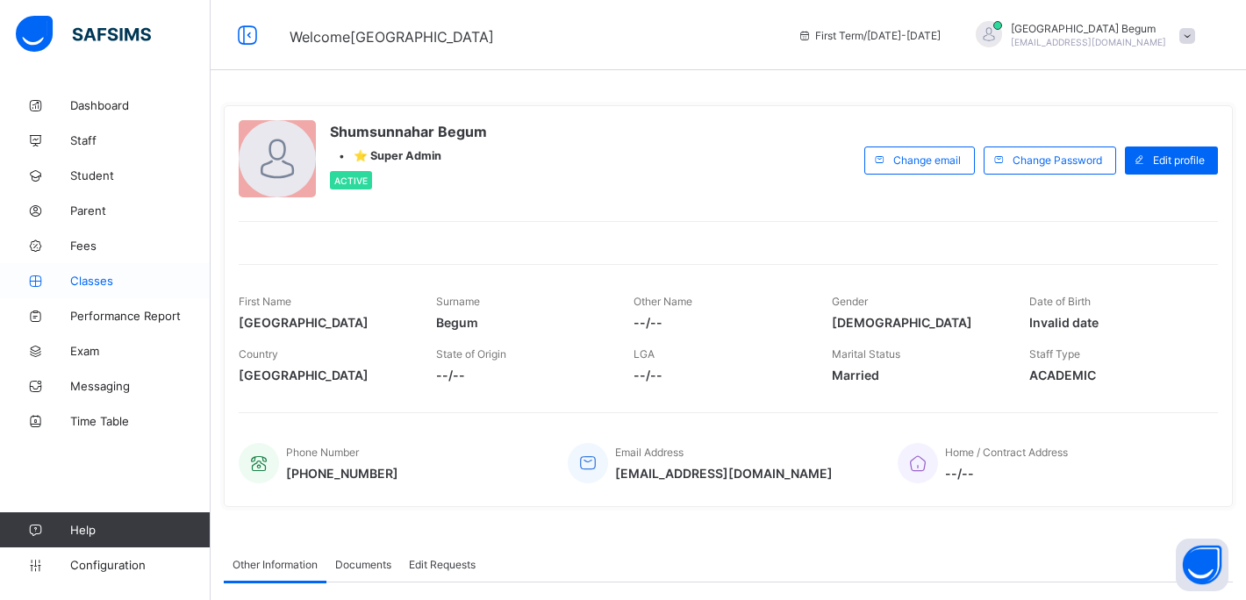
click at [98, 284] on span "Classes" at bounding box center [140, 281] width 140 height 14
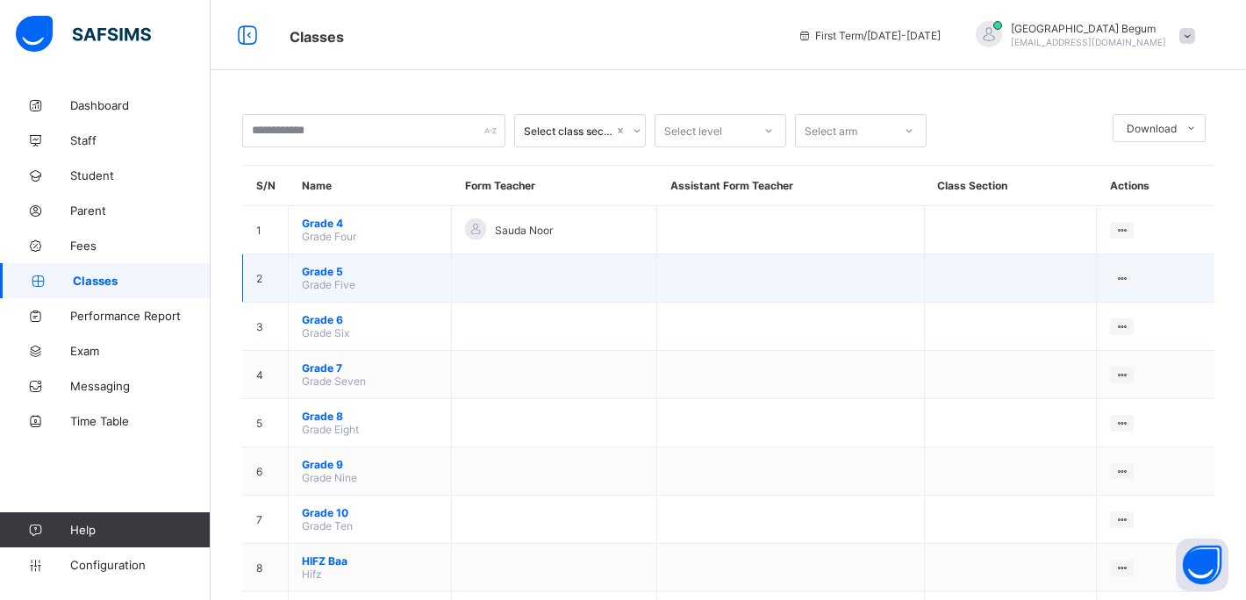
click at [333, 269] on span "Grade 5" at bounding box center [370, 271] width 136 height 13
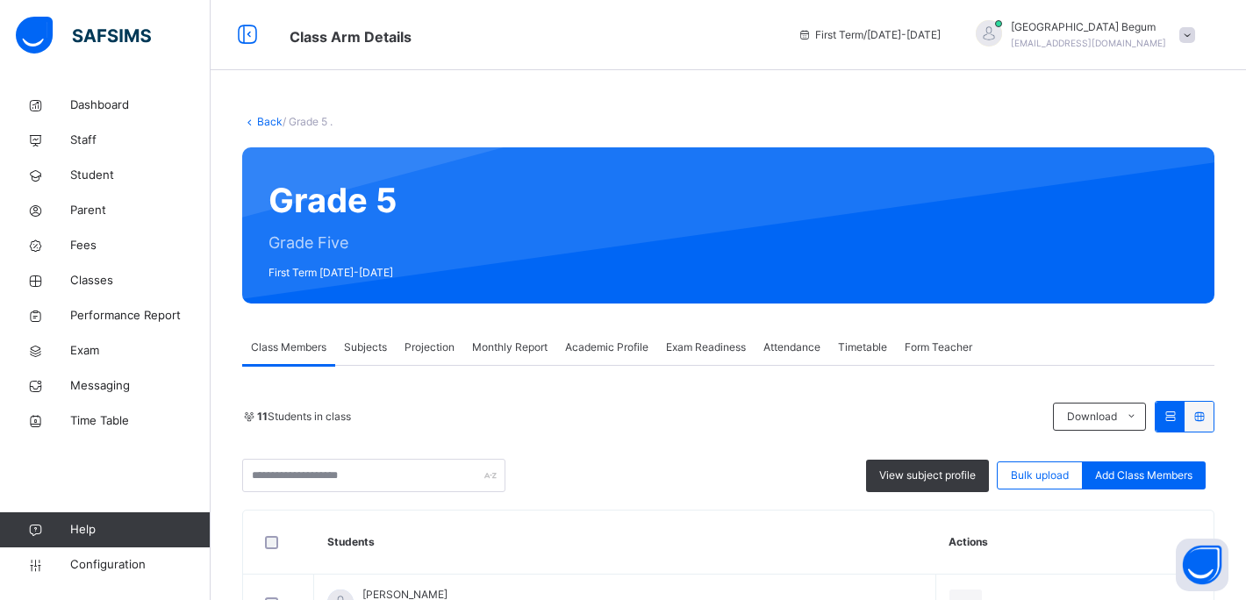
click at [440, 358] on div "Projection" at bounding box center [430, 347] width 68 height 35
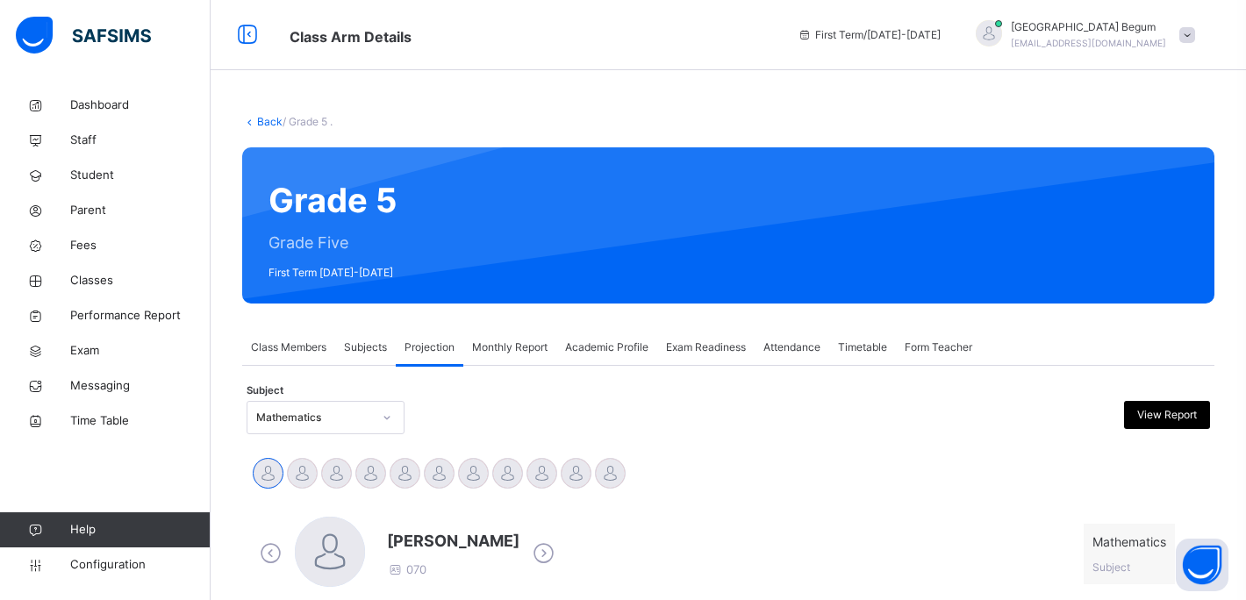
scroll to position [113, 1]
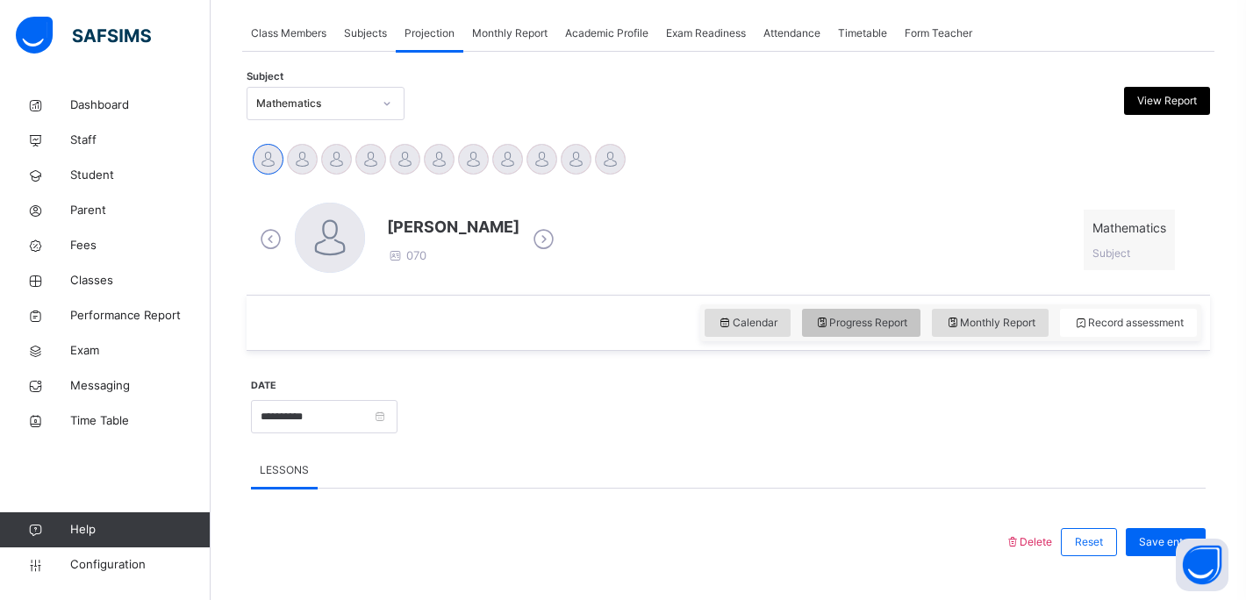
click at [878, 318] on span "Progress Report" at bounding box center [861, 323] width 93 height 16
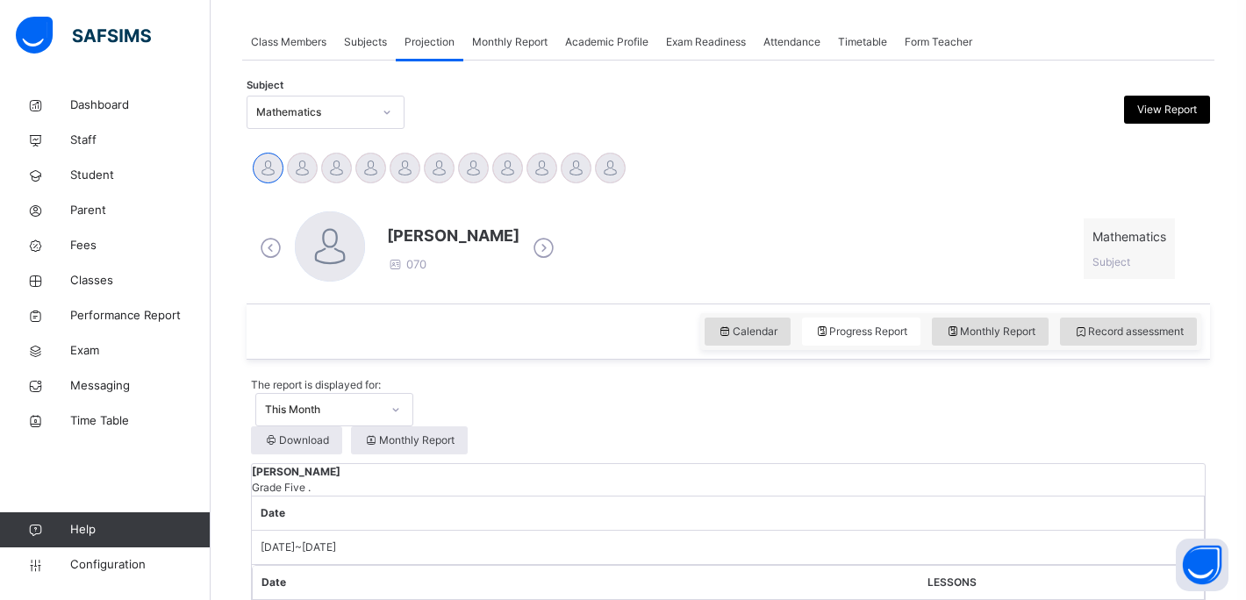
scroll to position [290, 0]
